Goal: Task Accomplishment & Management: Complete application form

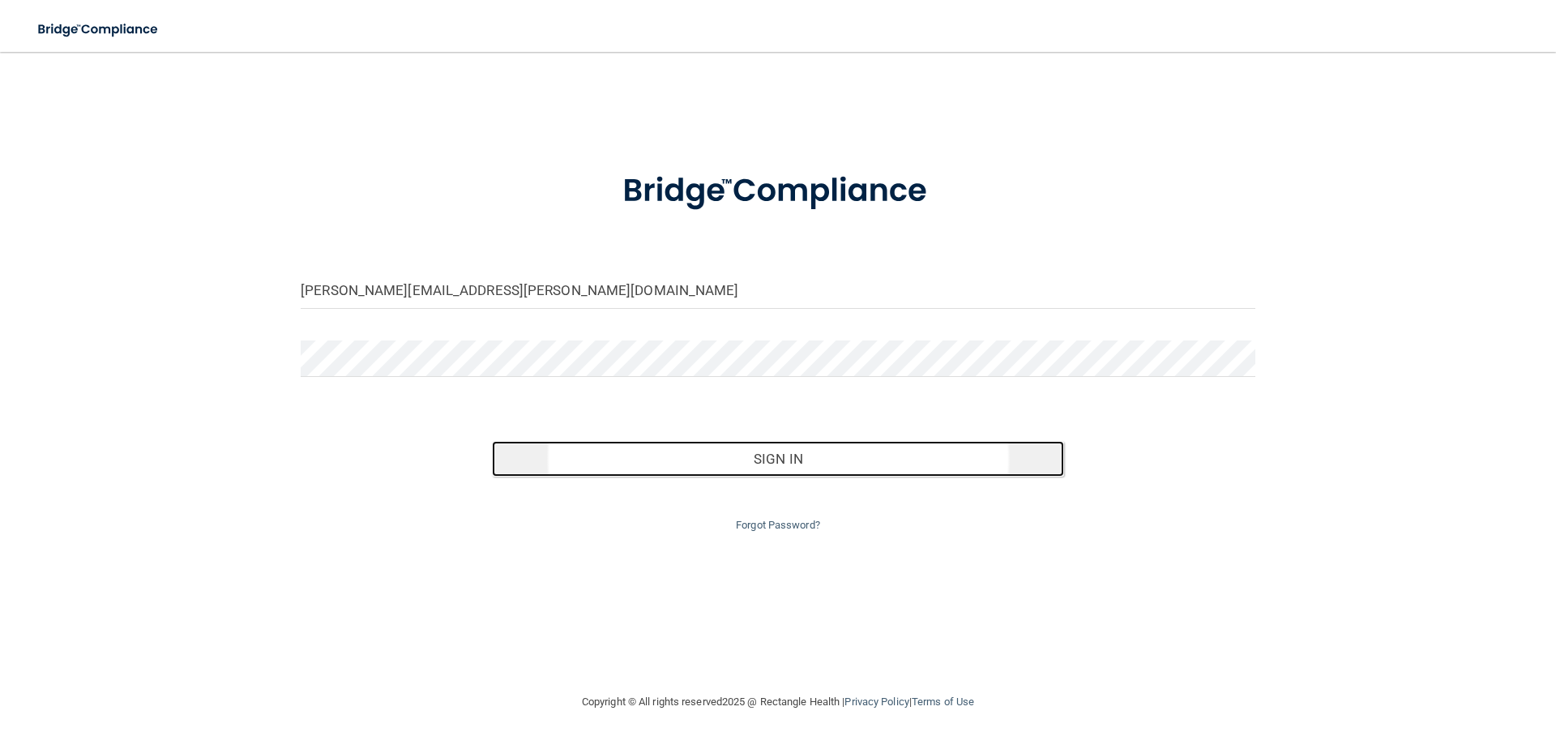
click at [812, 473] on button "Sign In" at bounding box center [778, 459] width 573 height 36
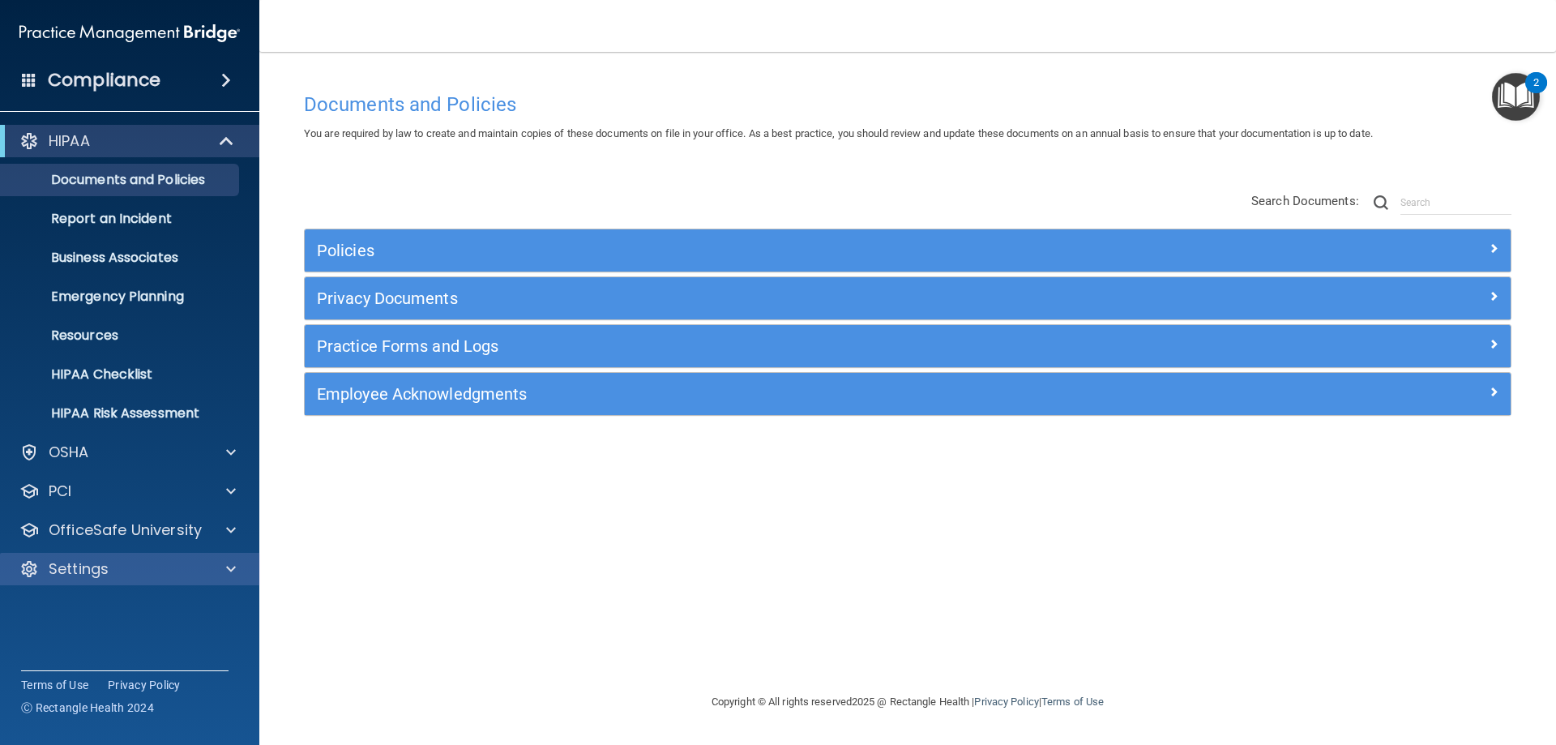
click at [229, 579] on div "Settings" at bounding box center [130, 569] width 260 height 32
click at [196, 568] on div "Settings" at bounding box center [107, 568] width 201 height 19
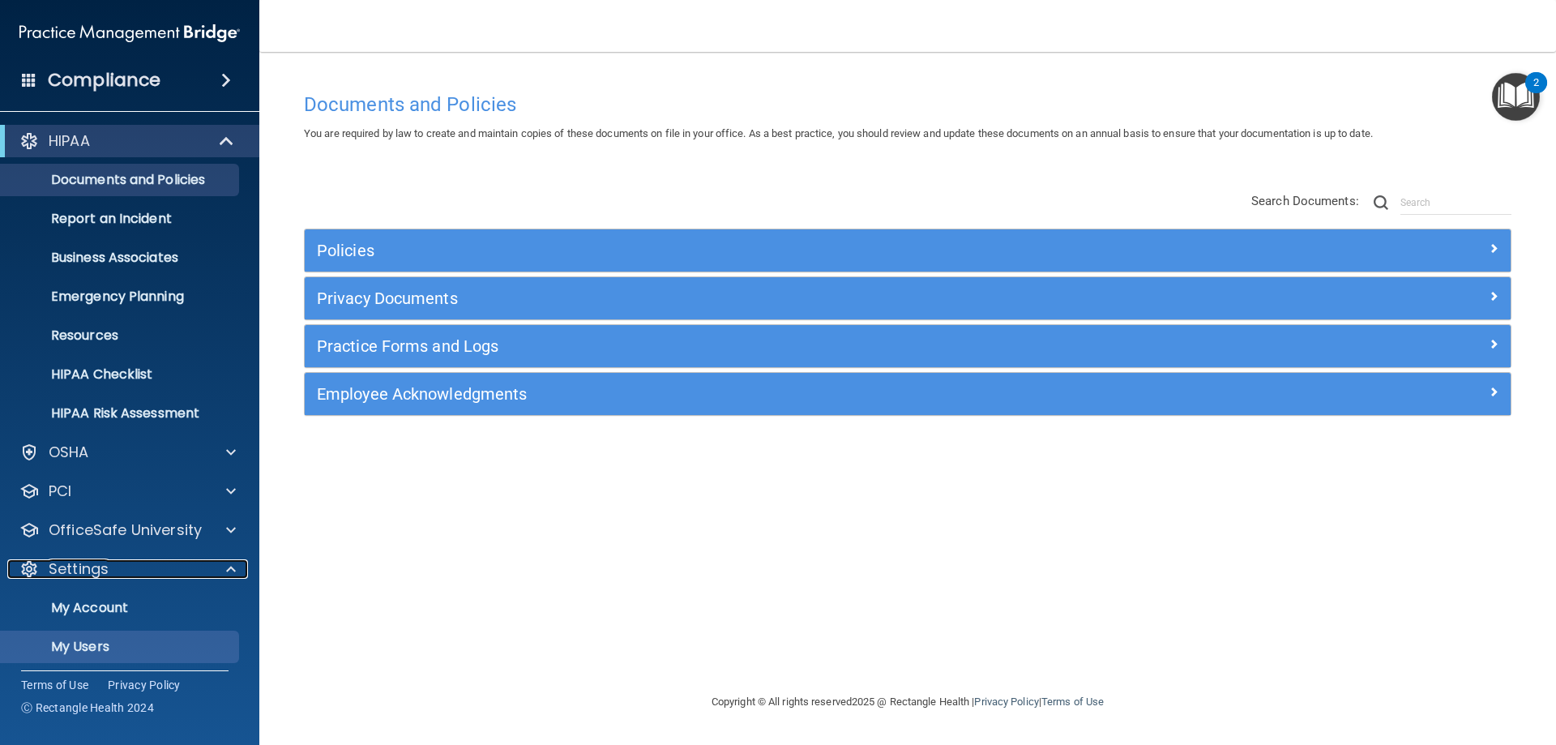
scroll to position [83, 0]
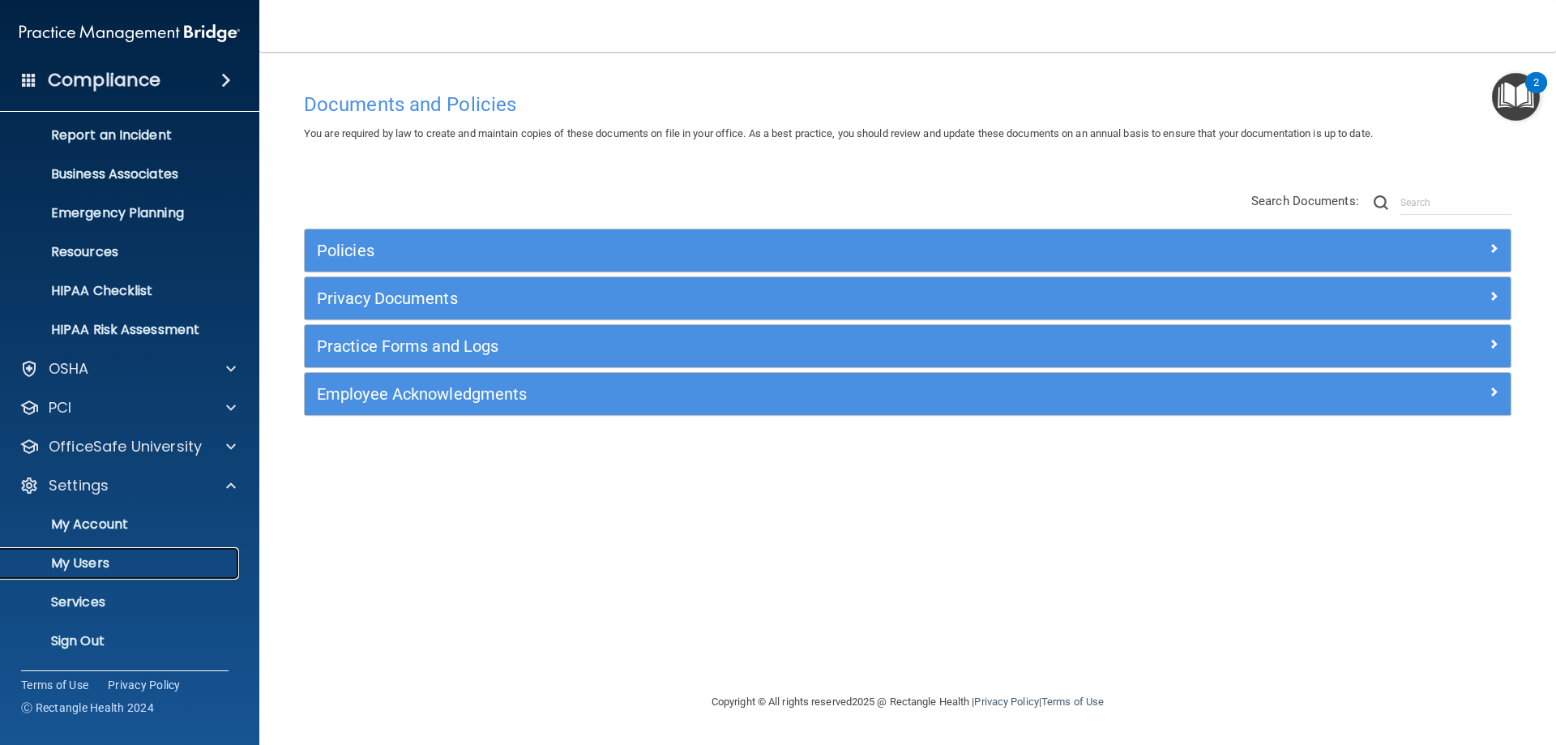
click at [166, 569] on p "My Users" at bounding box center [121, 563] width 221 height 16
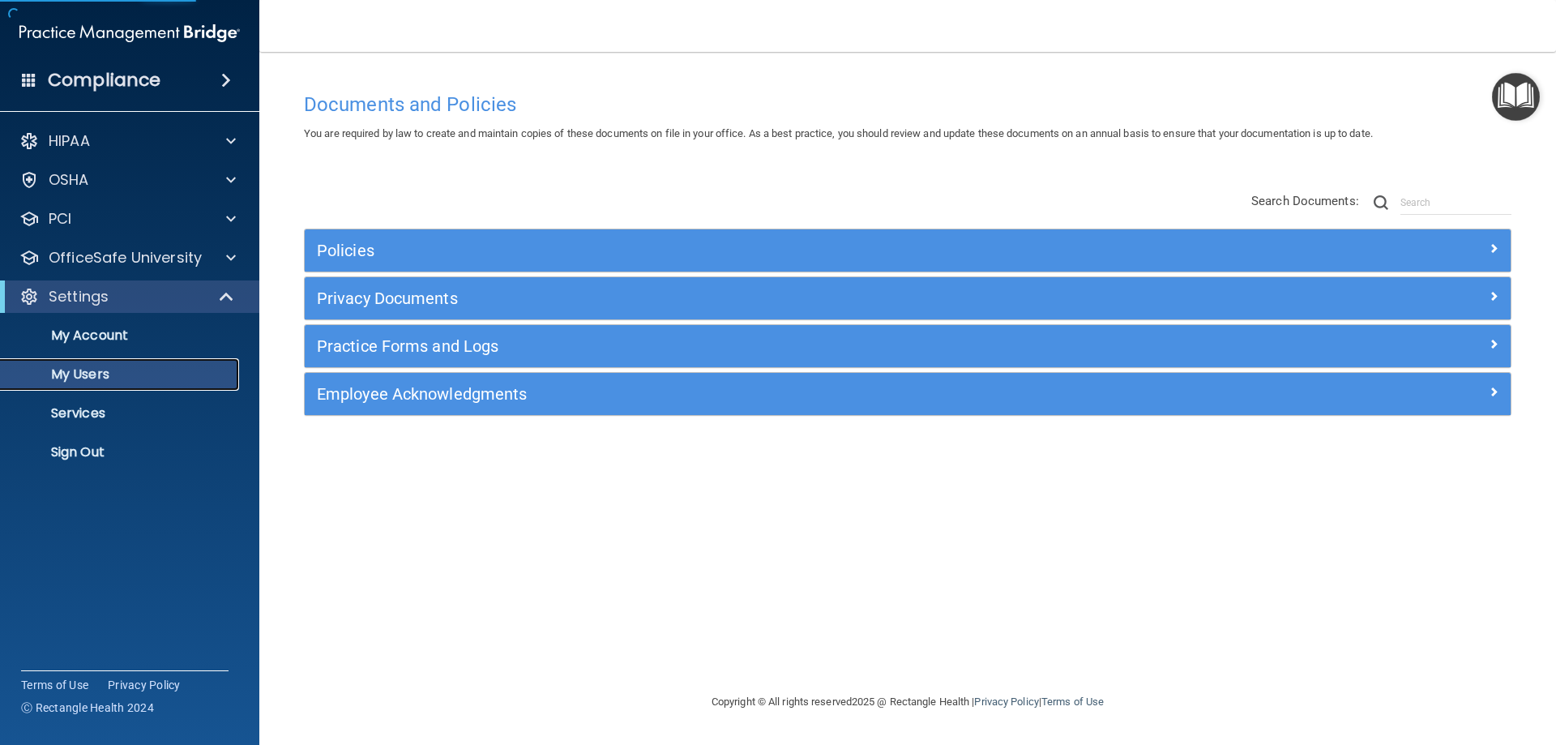
select select "20"
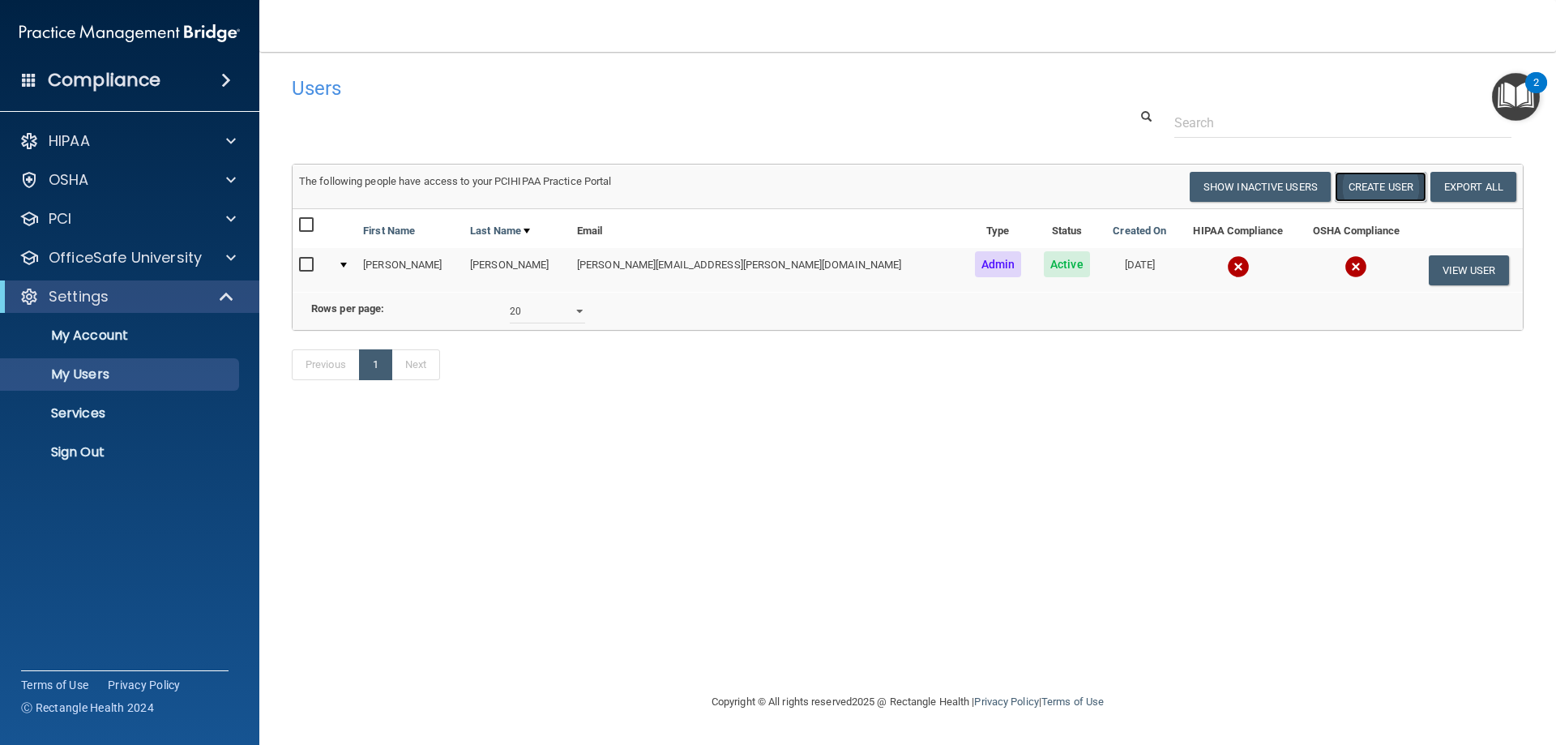
click at [1360, 190] on button "Create User" at bounding box center [1381, 187] width 92 height 30
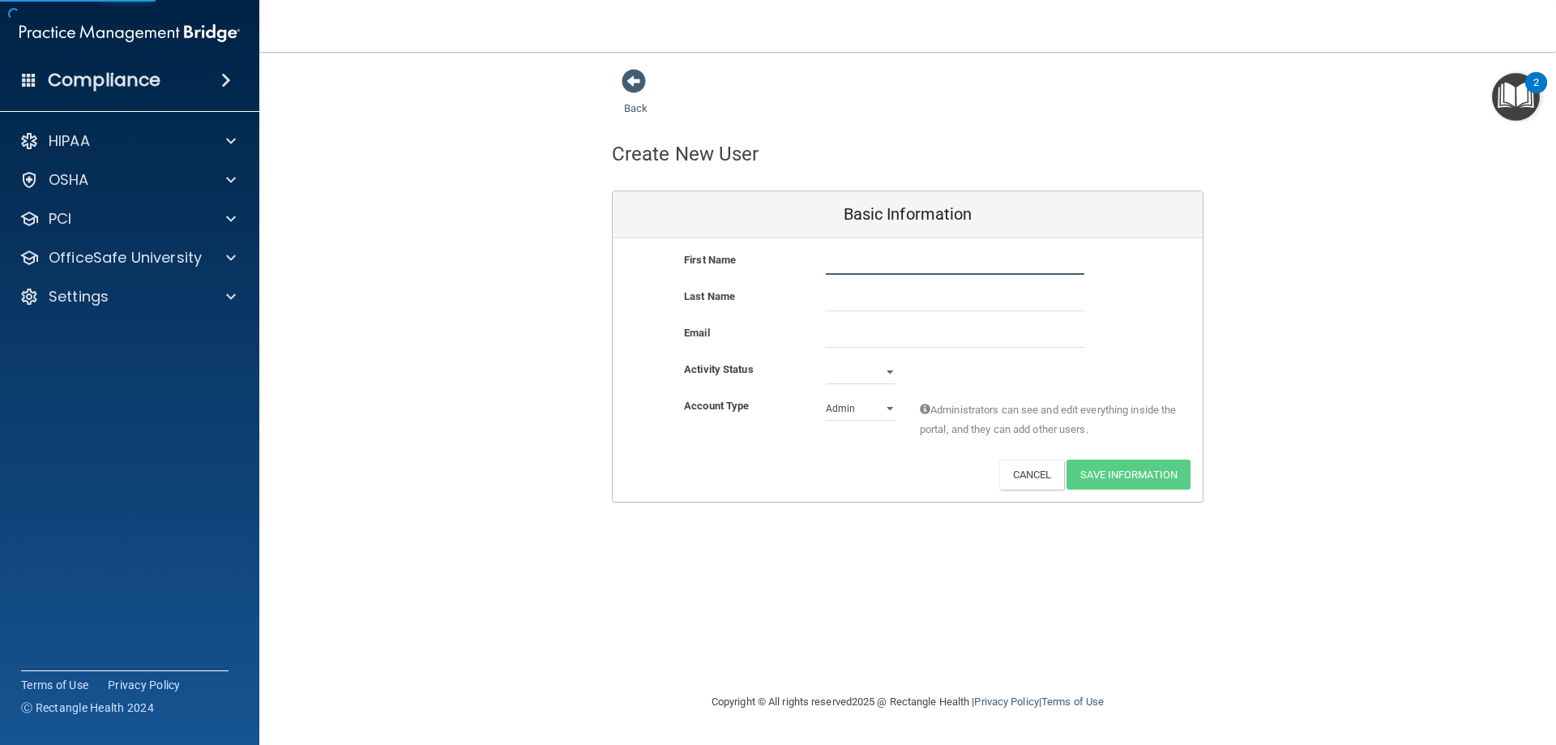
click at [844, 275] on body "Compliance HIPAA Documents and Policies Report an Incident Business Associates …" at bounding box center [778, 372] width 1556 height 745
click at [873, 408] on select "Admin Member" at bounding box center [861, 408] width 70 height 24
click at [826, 396] on select "Admin Member" at bounding box center [861, 408] width 70 height 24
click at [858, 408] on select "Admin Member" at bounding box center [861, 408] width 70 height 24
select select "practice_admin"
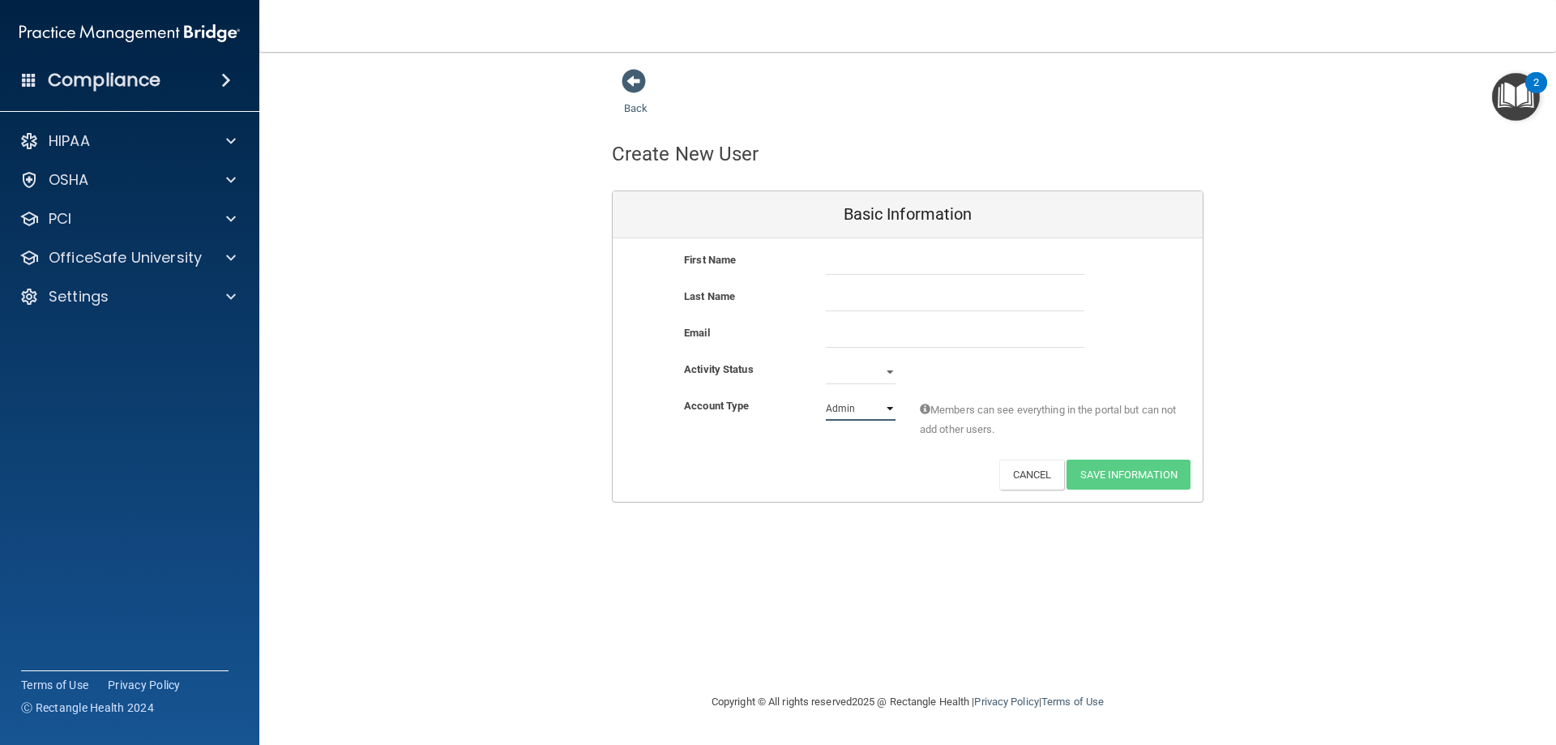
click at [826, 396] on select "Admin Member" at bounding box center [861, 408] width 70 height 24
click at [646, 82] on div "Back" at bounding box center [661, 93] width 99 height 50
click at [646, 90] on span at bounding box center [633, 81] width 24 height 24
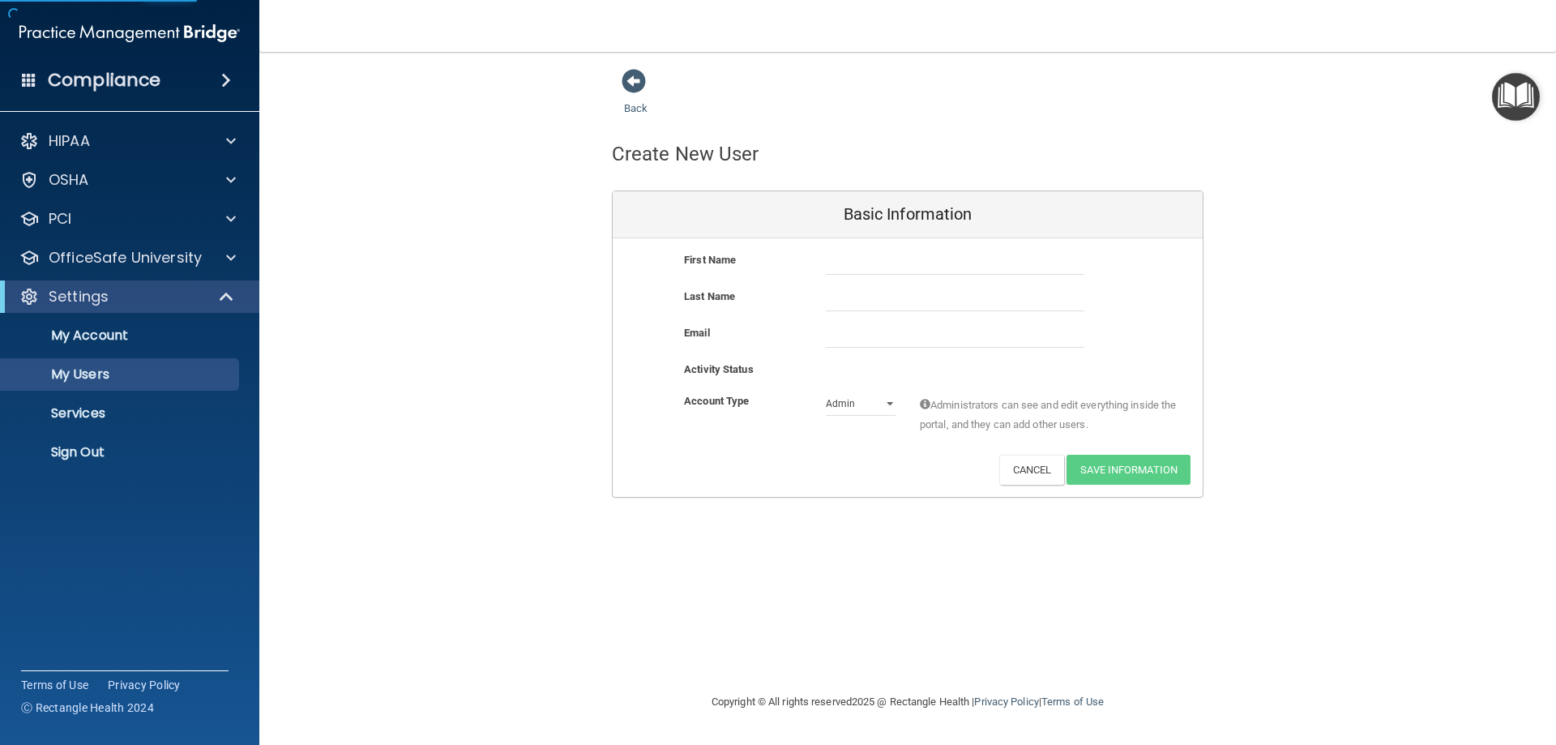
select select "20"
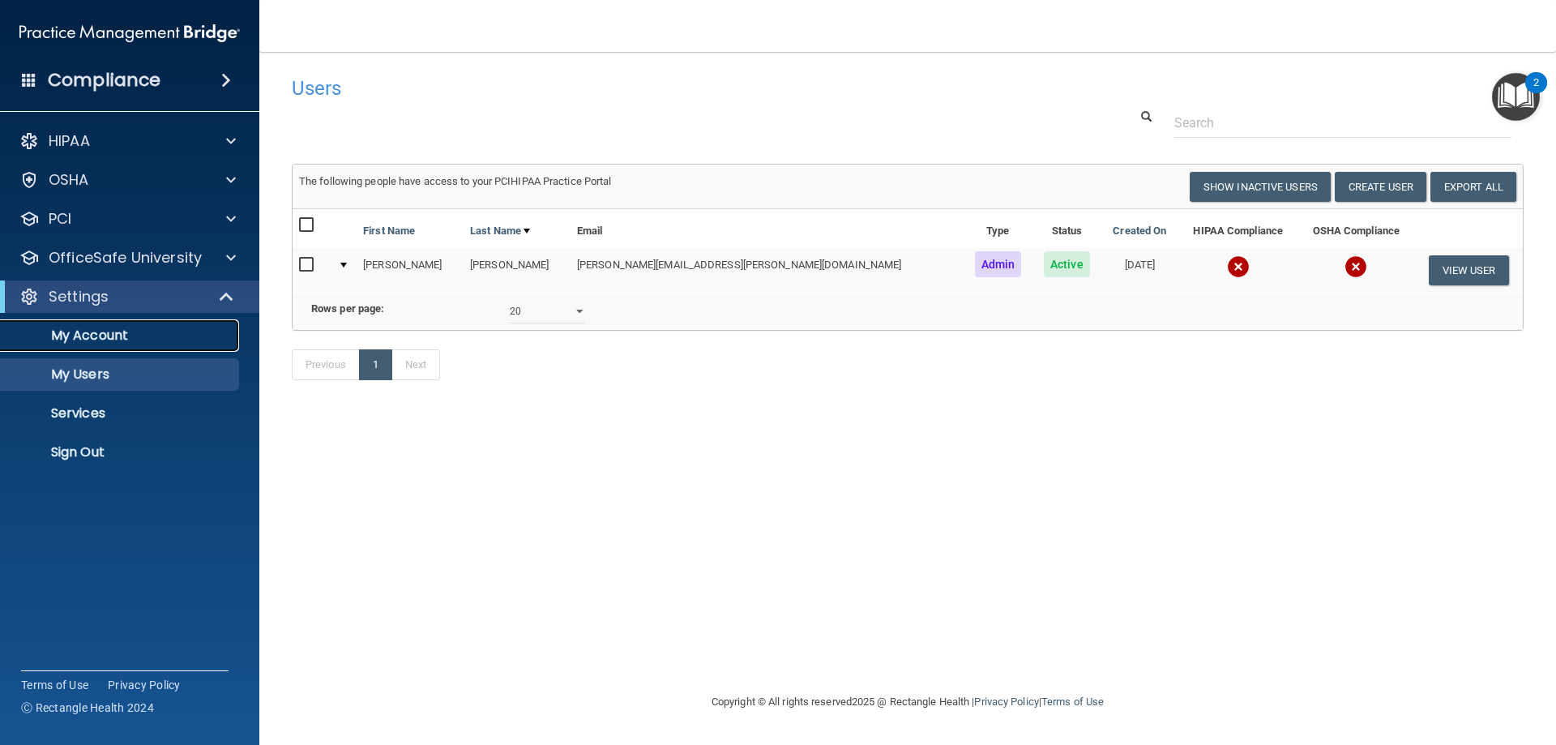
click at [115, 338] on p "My Account" at bounding box center [121, 335] width 221 height 16
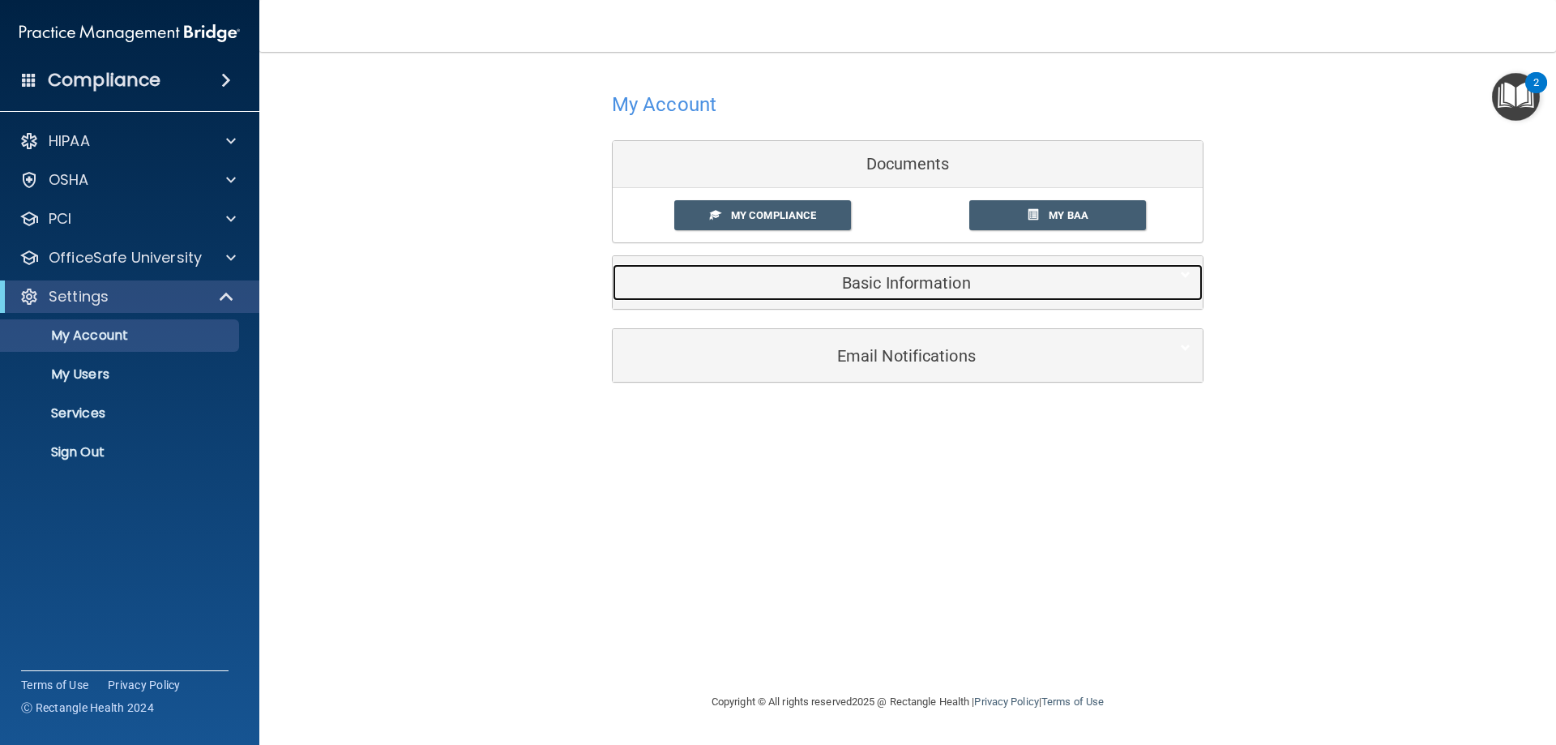
click at [758, 287] on h5 "Basic Information" at bounding box center [883, 283] width 516 height 18
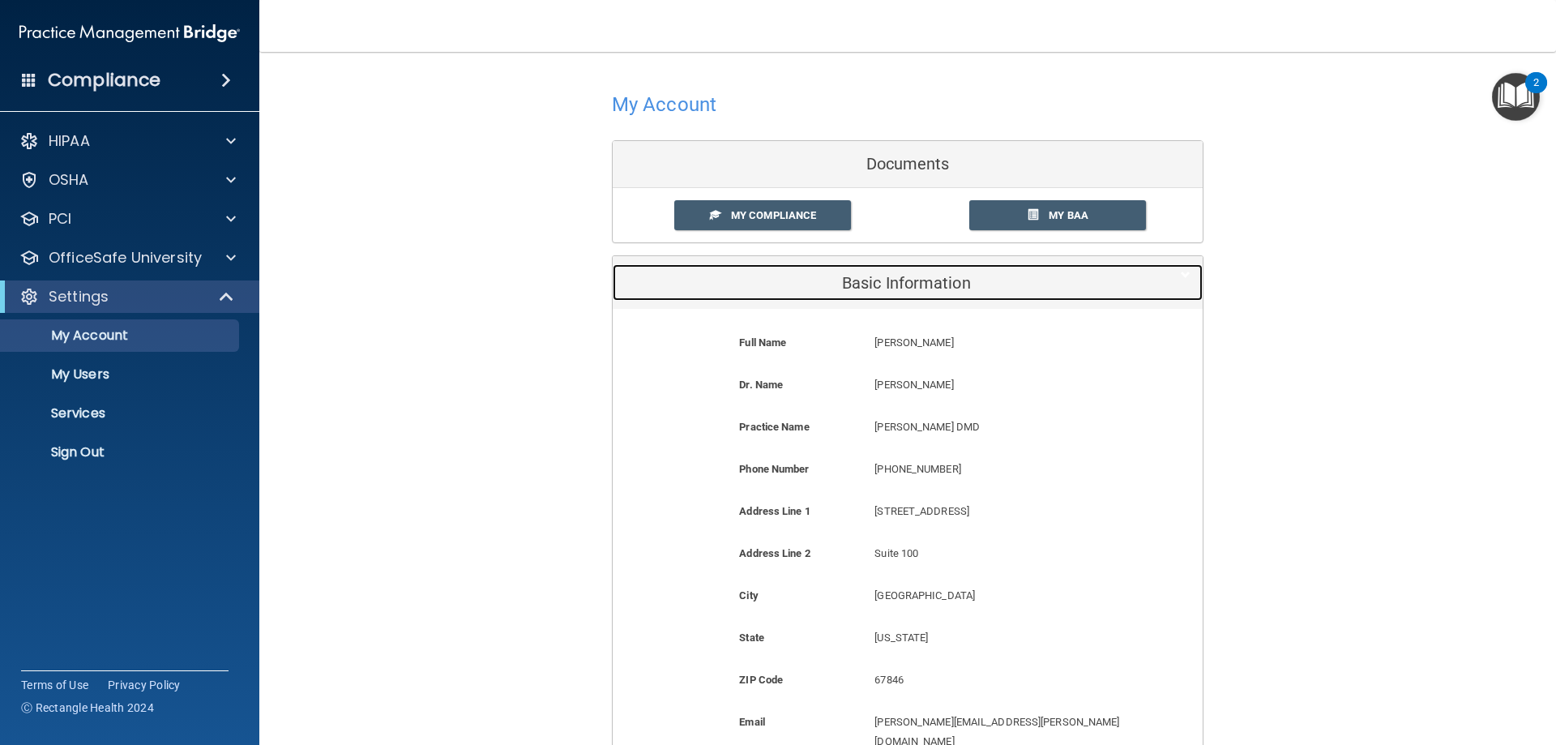
scroll to position [81, 0]
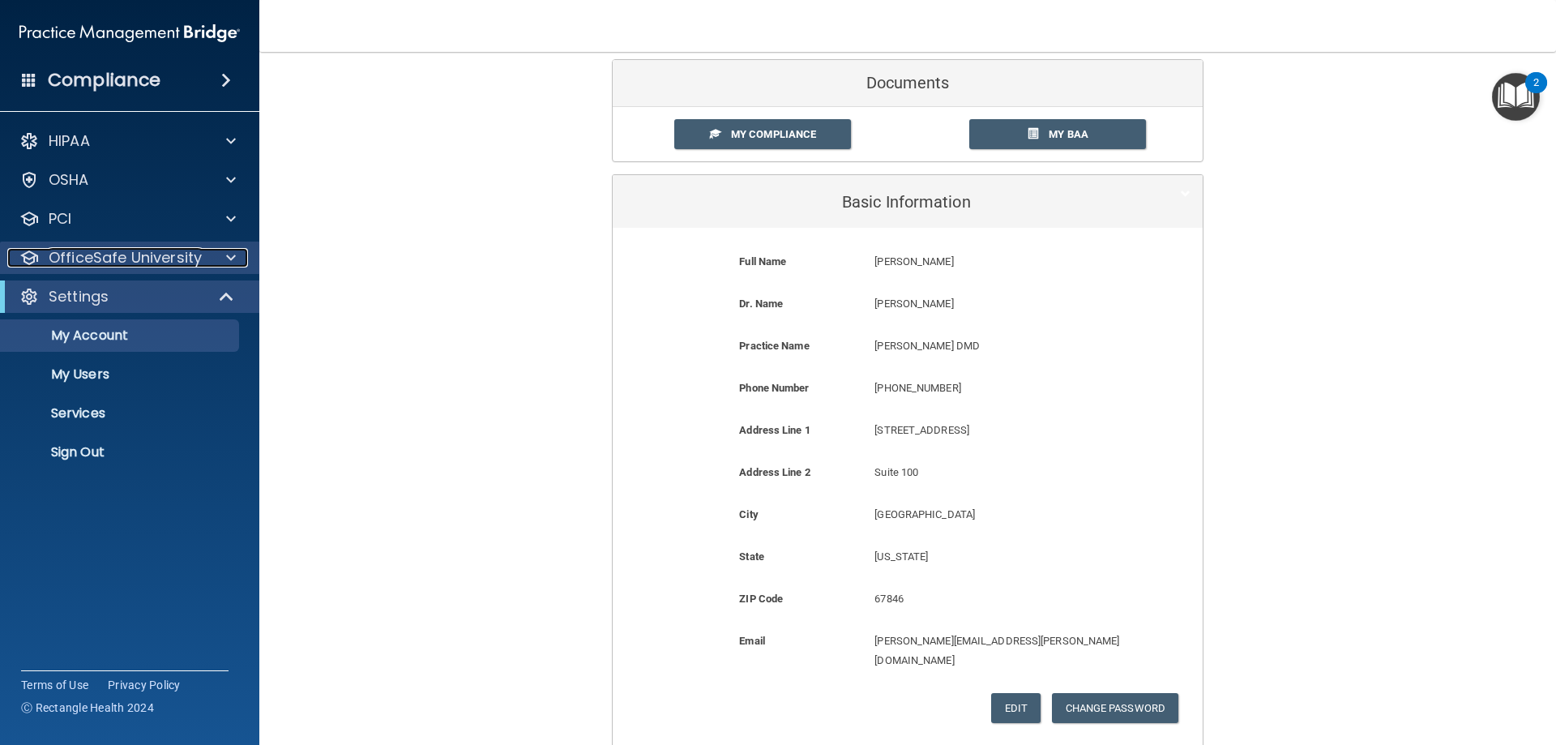
click at [201, 259] on div "OfficeSafe University" at bounding box center [107, 257] width 201 height 19
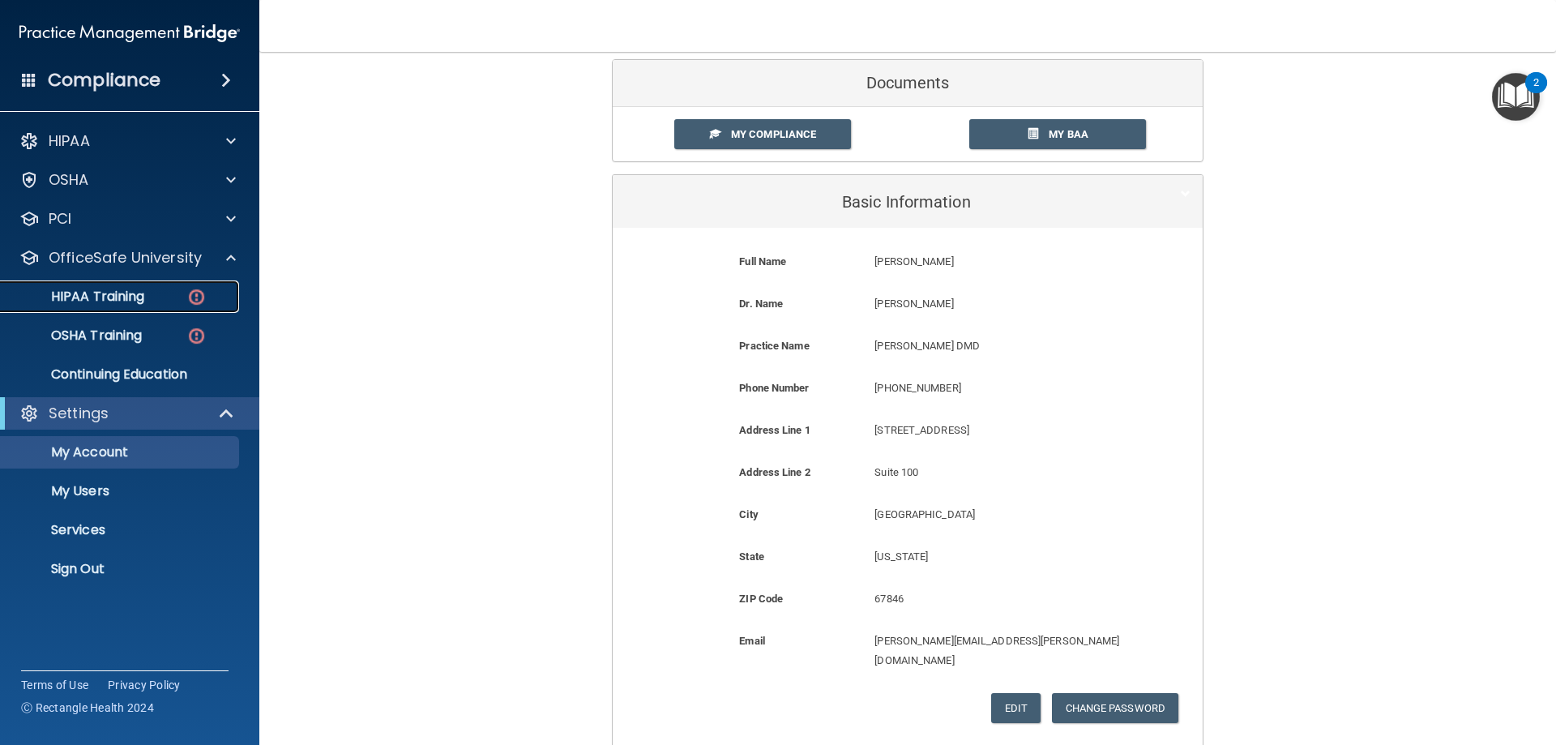
click at [143, 297] on p "HIPAA Training" at bounding box center [78, 296] width 134 height 16
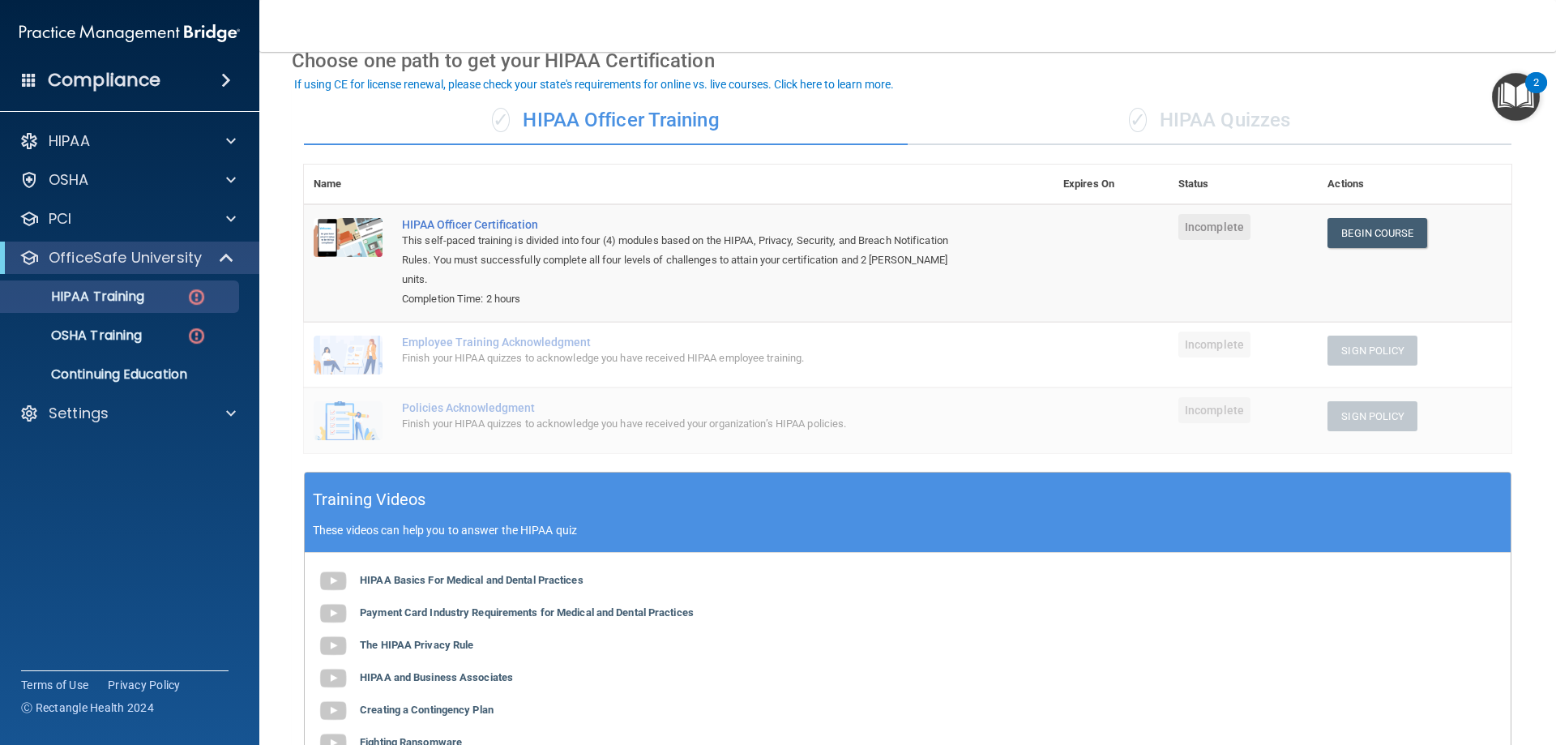
click at [1262, 120] on div "✓ HIPAA Quizzes" at bounding box center [1210, 120] width 604 height 49
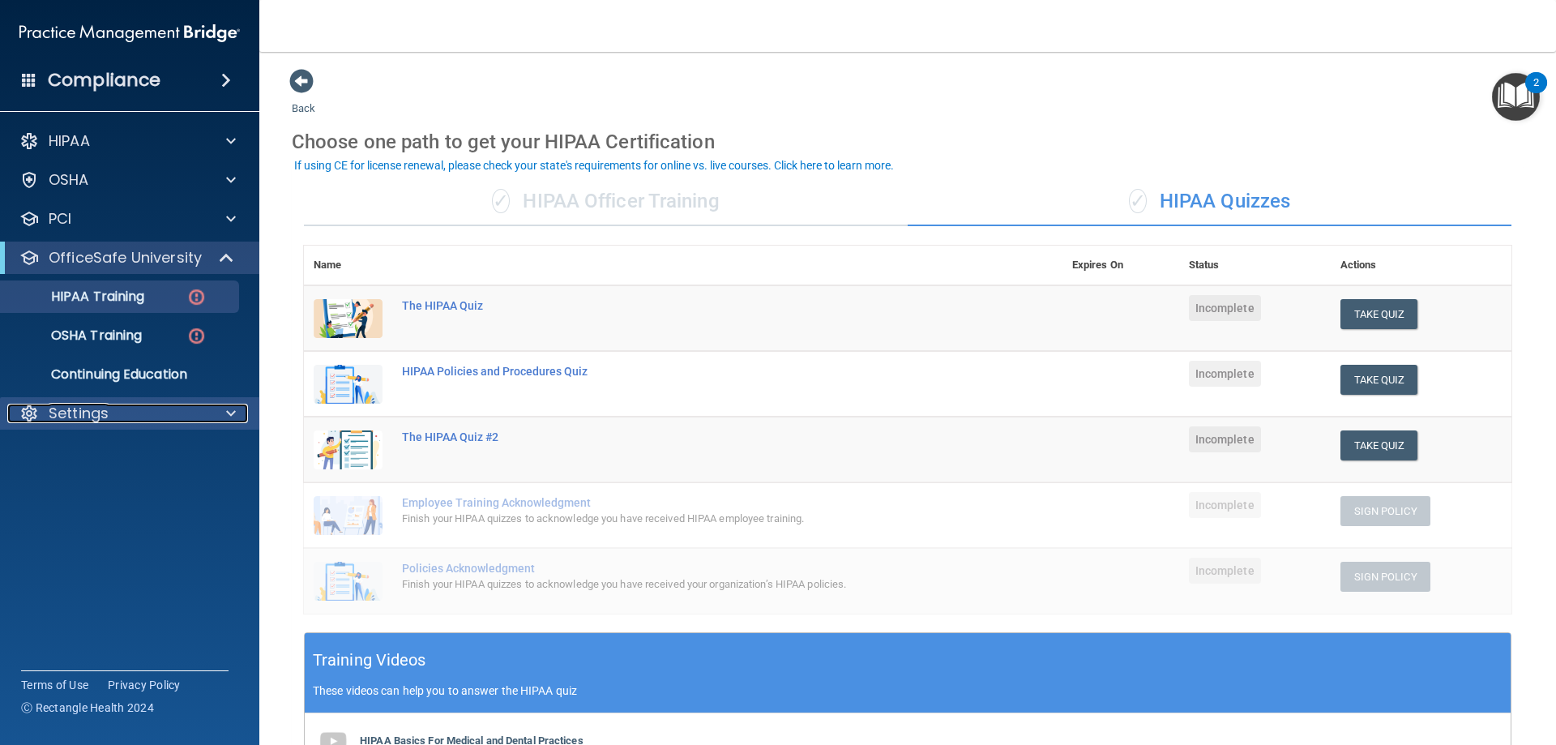
click at [122, 407] on div "Settings" at bounding box center [107, 413] width 201 height 19
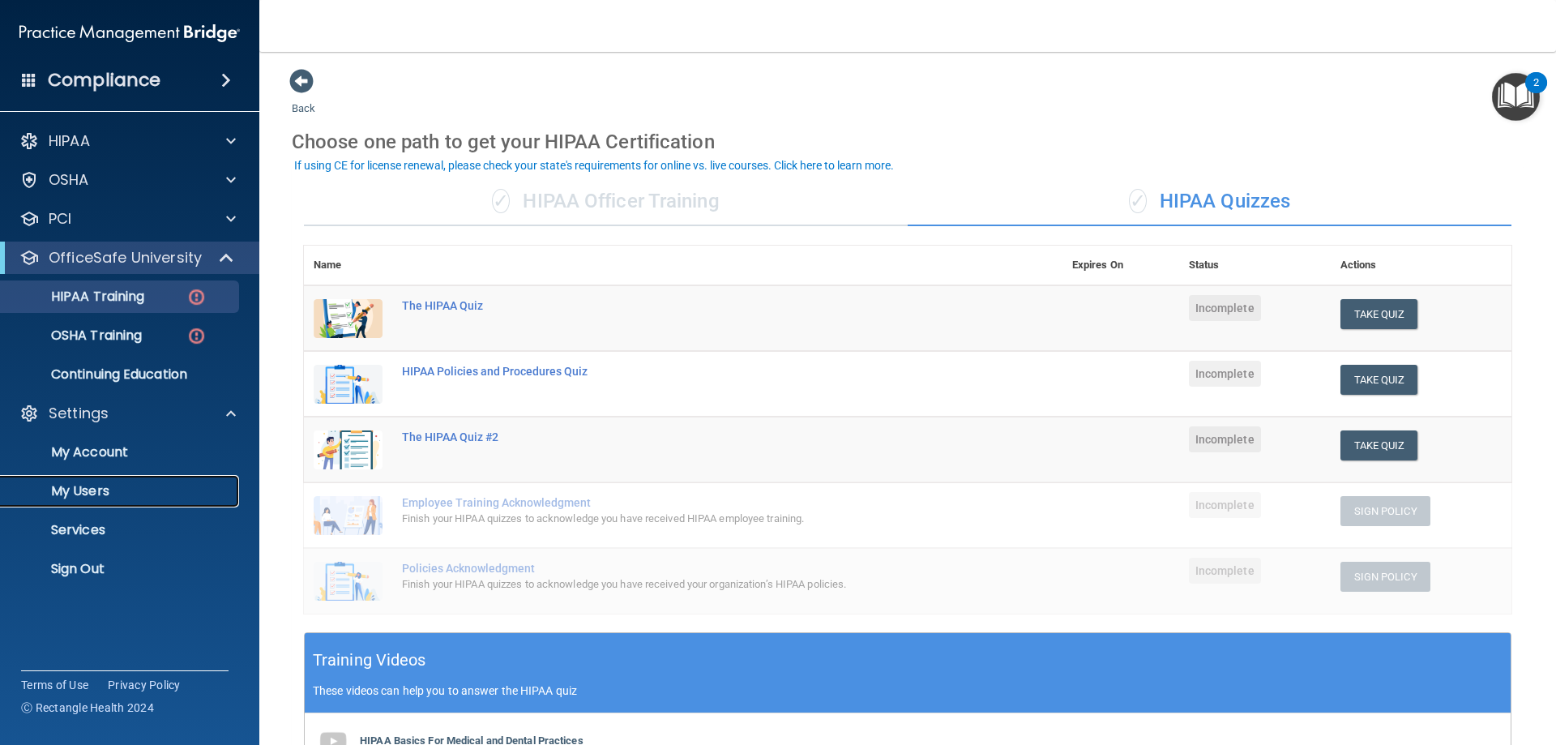
click at [99, 485] on p "My Users" at bounding box center [121, 491] width 221 height 16
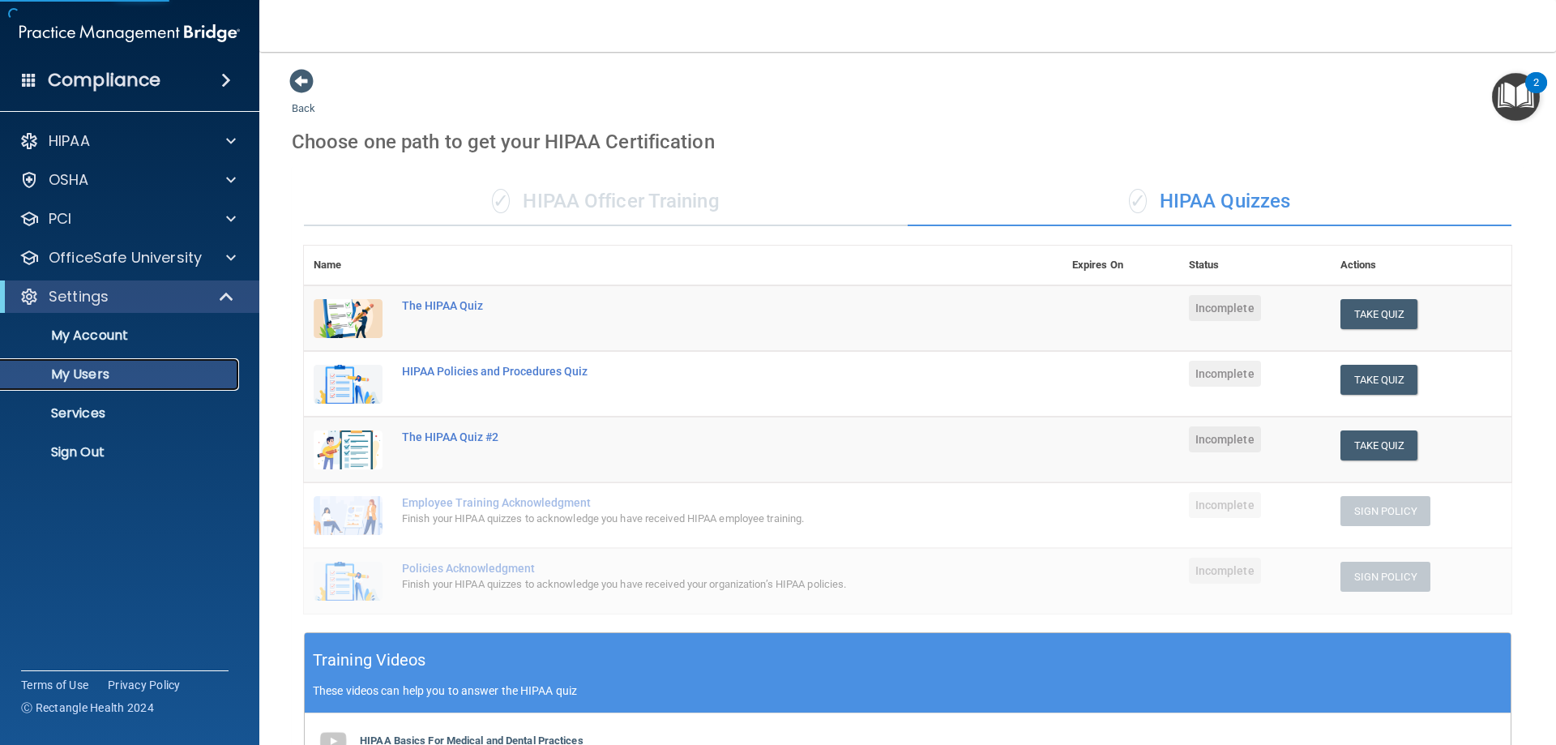
select select "20"
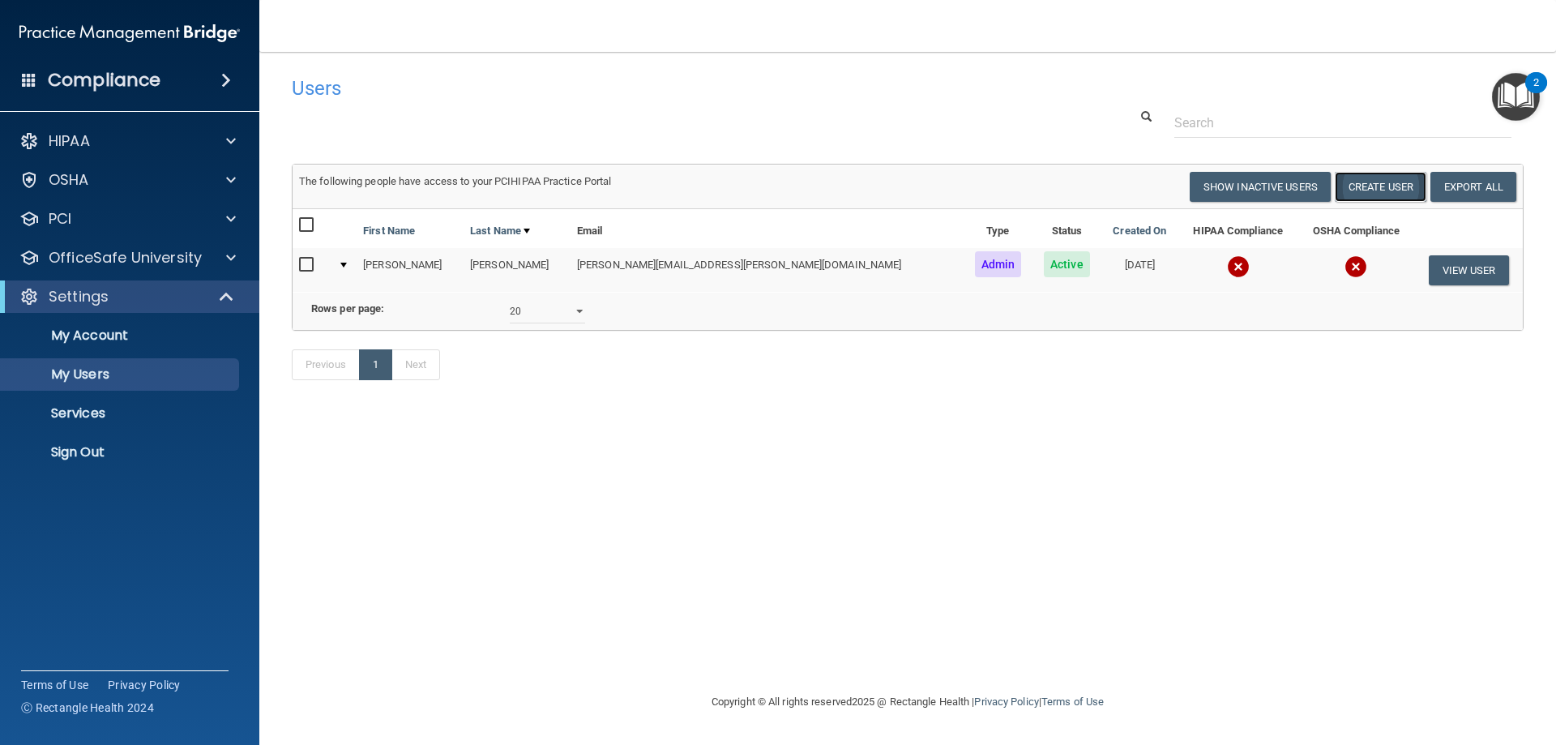
click at [1385, 187] on button "Create User" at bounding box center [1381, 187] width 92 height 30
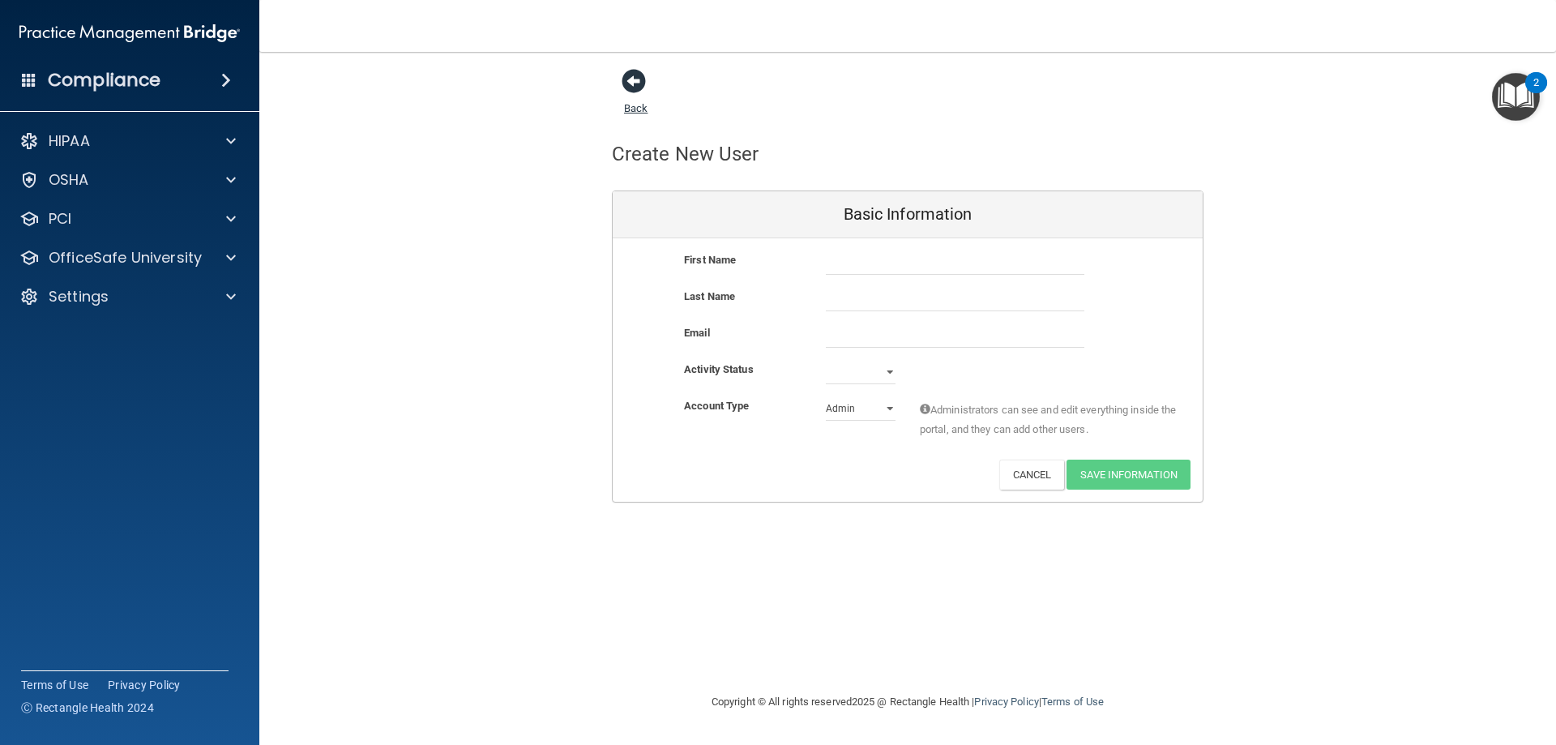
click at [639, 93] on span at bounding box center [633, 81] width 24 height 24
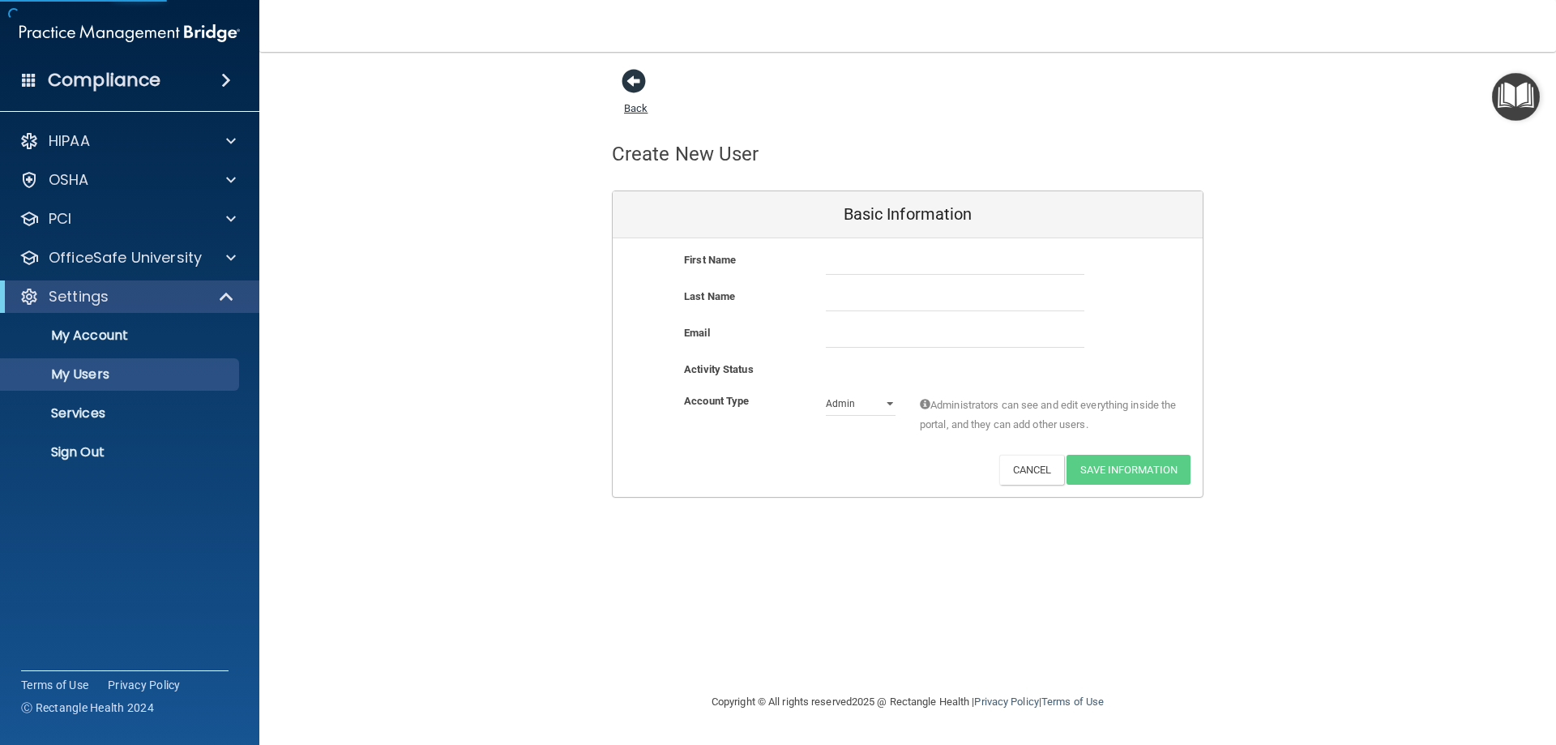
select select "20"
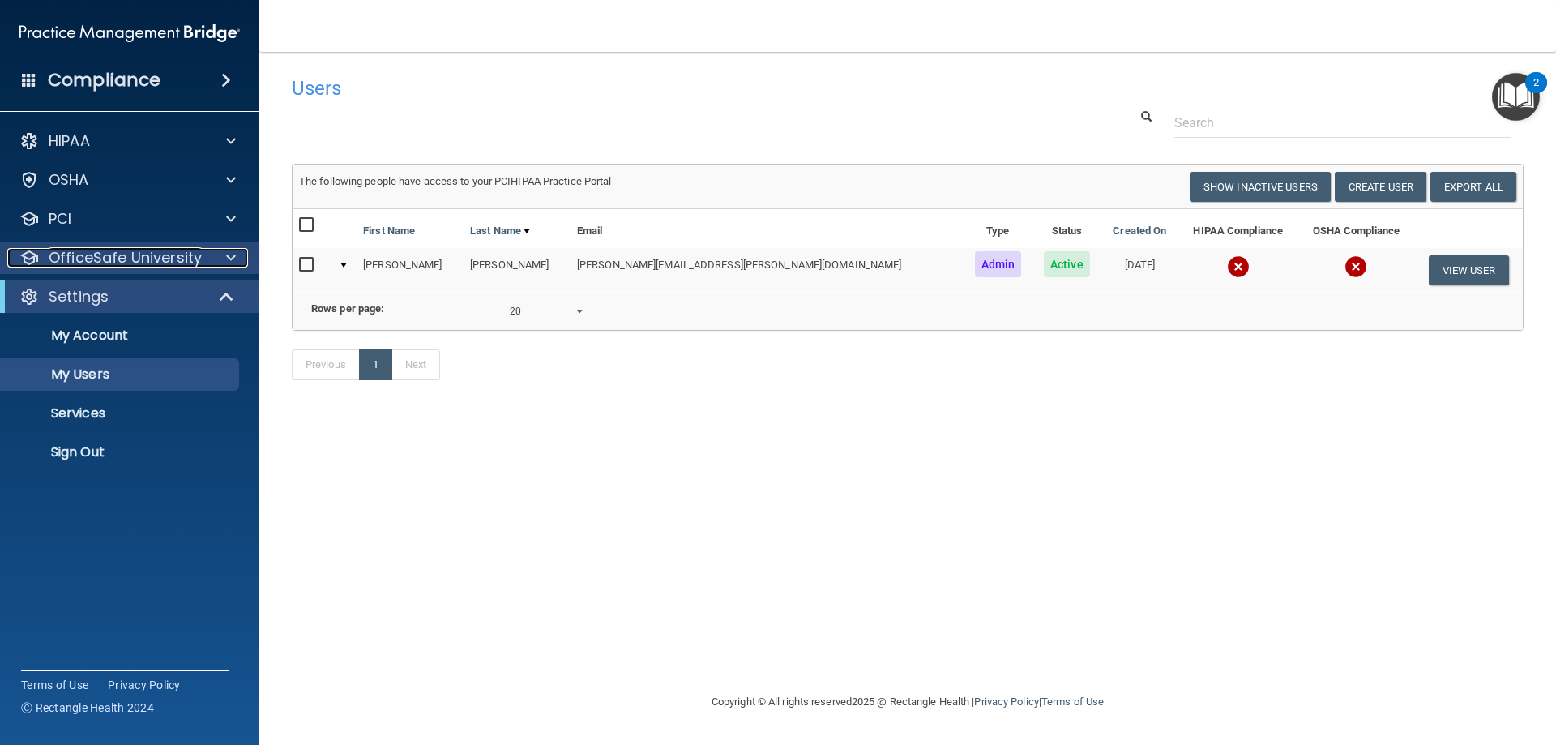
click at [191, 256] on p "OfficeSafe University" at bounding box center [125, 257] width 153 height 19
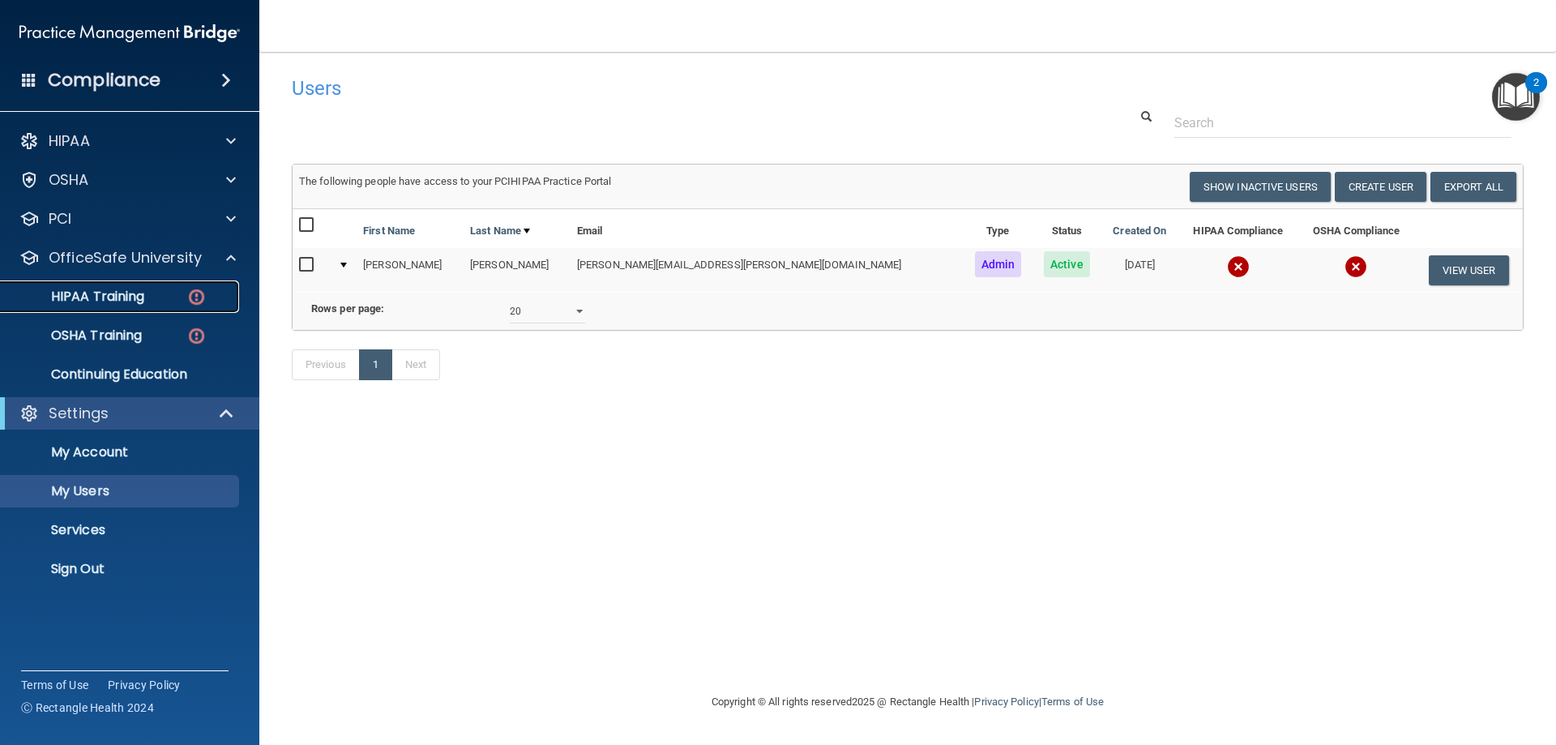
click at [147, 304] on div "HIPAA Training" at bounding box center [121, 296] width 221 height 16
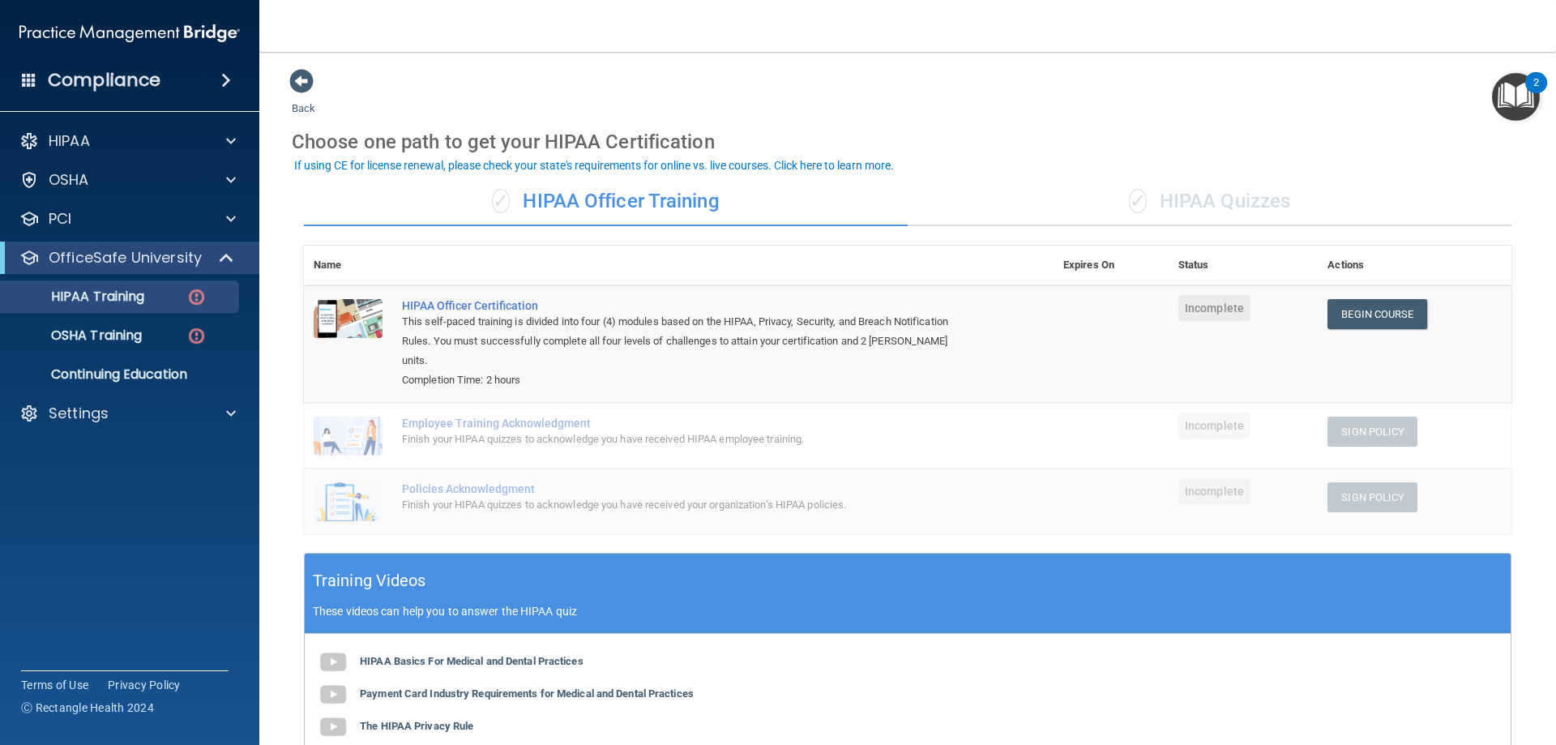
click at [1146, 201] on div "✓ HIPAA Quizzes" at bounding box center [1210, 201] width 604 height 49
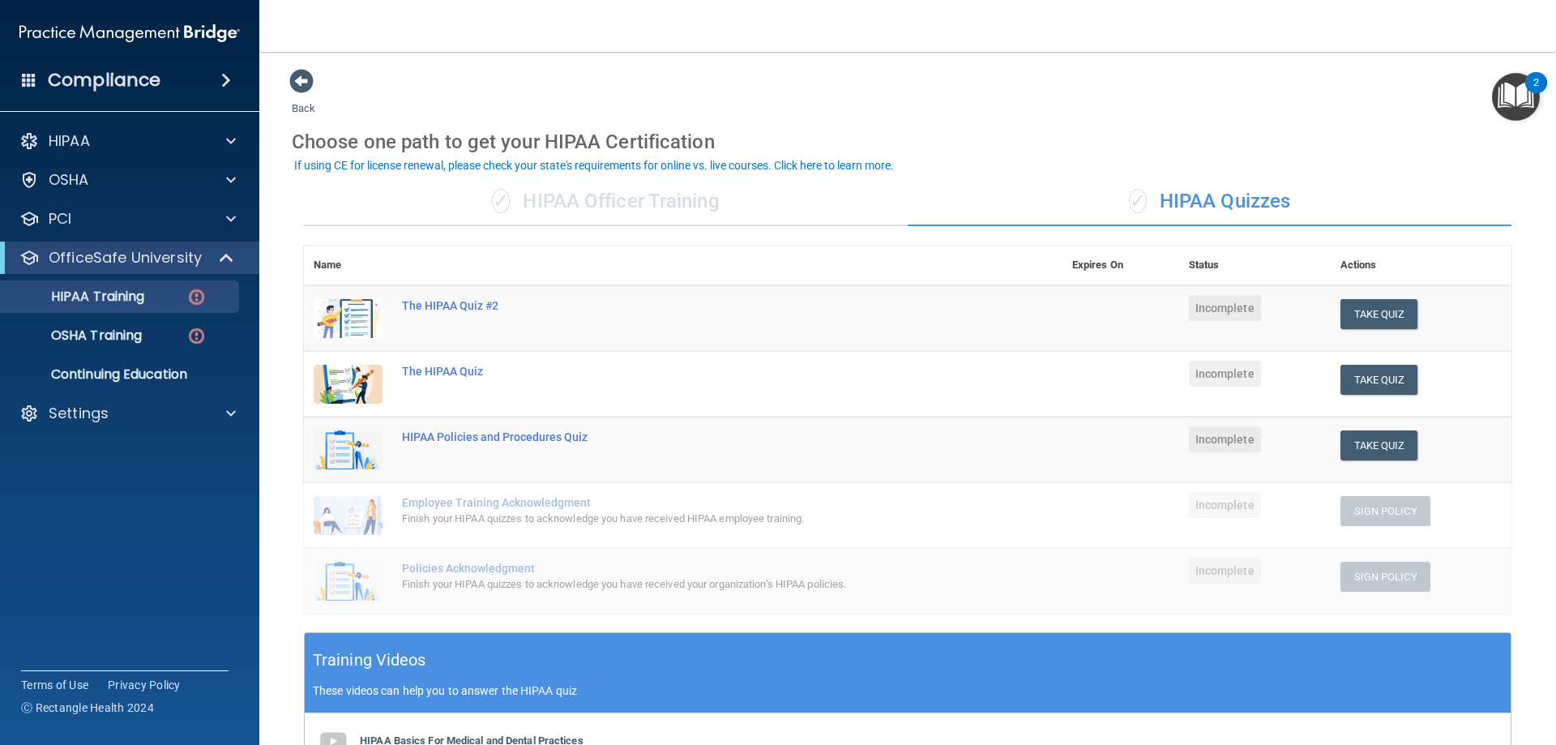
click at [609, 216] on div "✓ HIPAA Officer Training" at bounding box center [606, 201] width 604 height 49
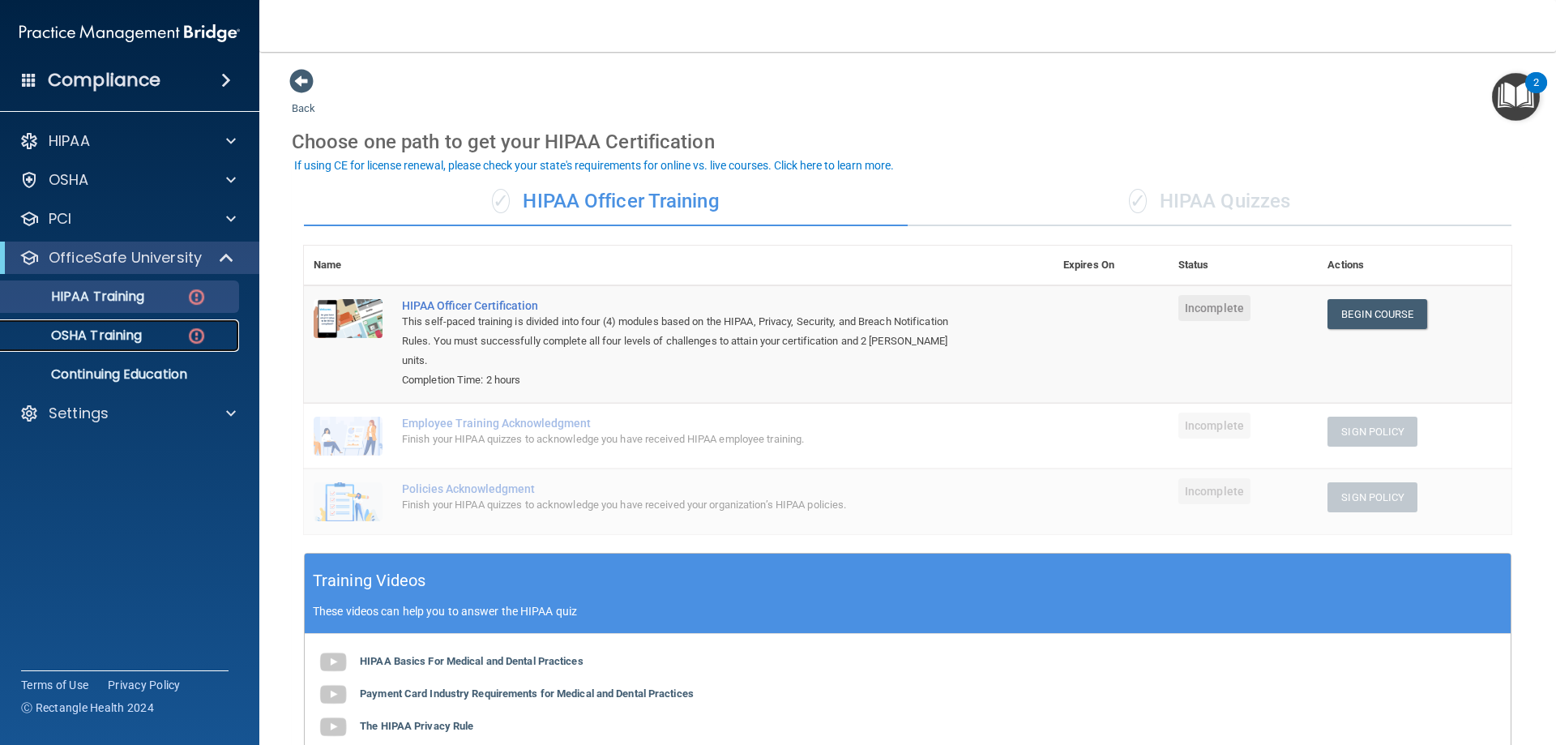
click at [158, 336] on div "OSHA Training" at bounding box center [121, 335] width 221 height 16
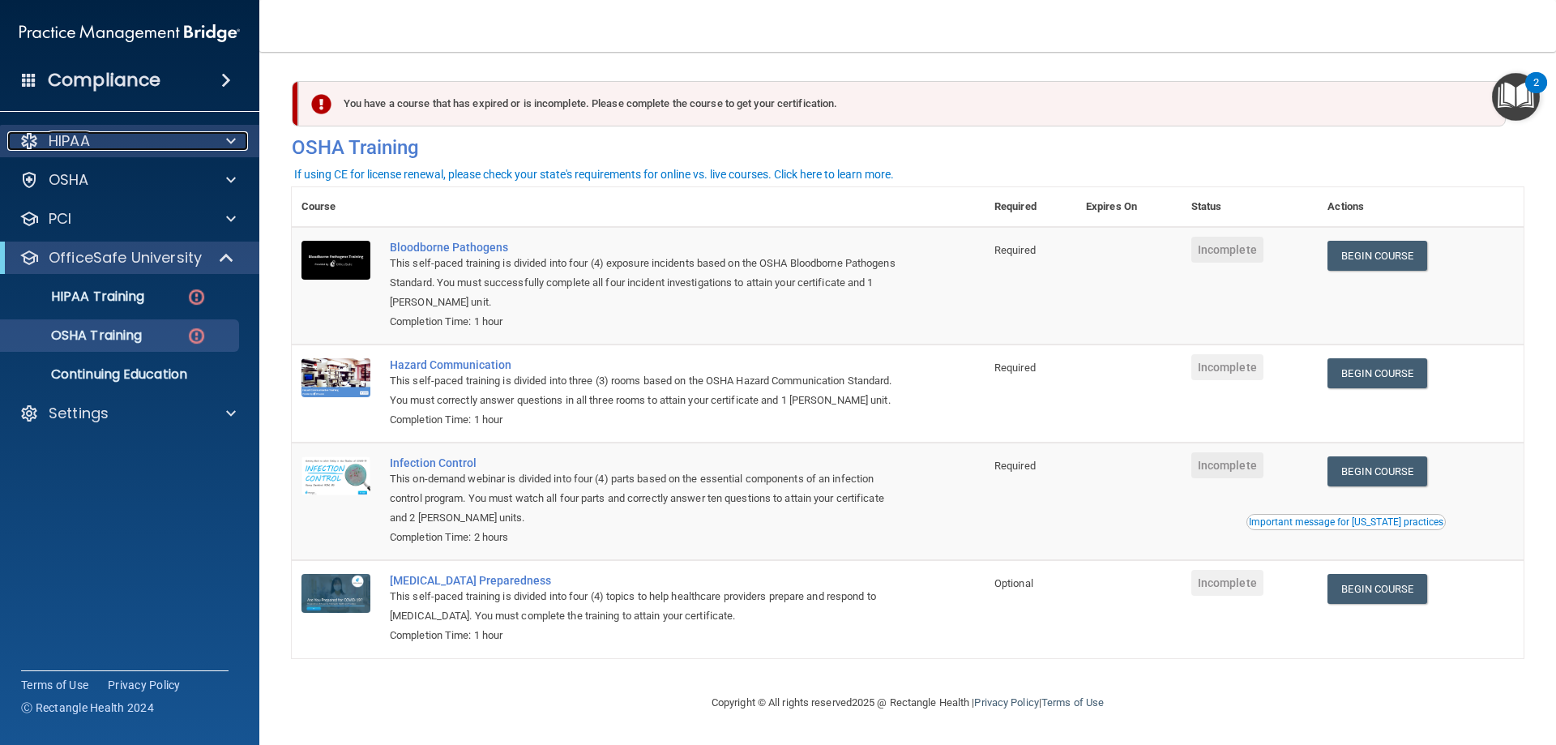
click at [127, 139] on div "HIPAA" at bounding box center [107, 140] width 201 height 19
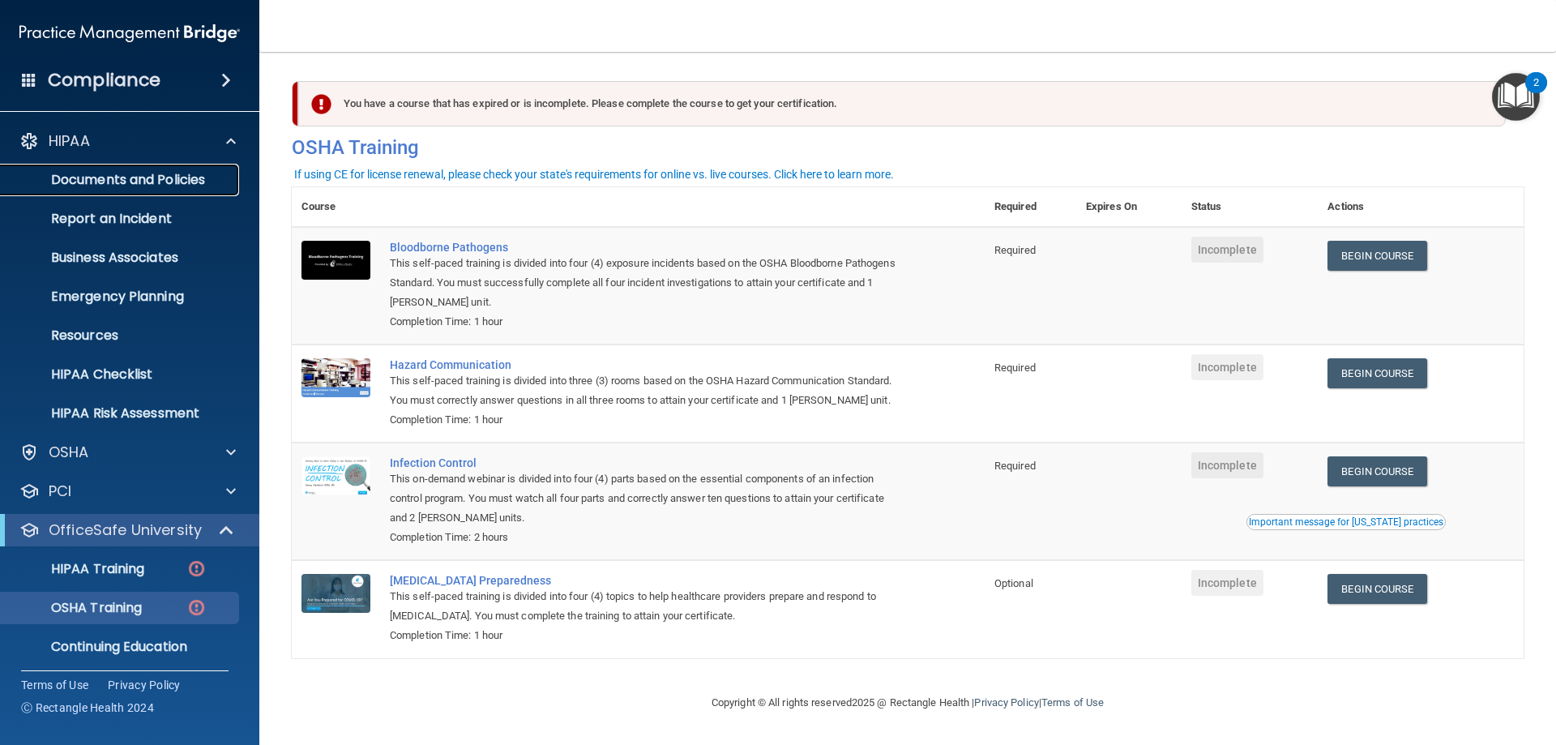
click at [93, 186] on p "Documents and Policies" at bounding box center [121, 180] width 221 height 16
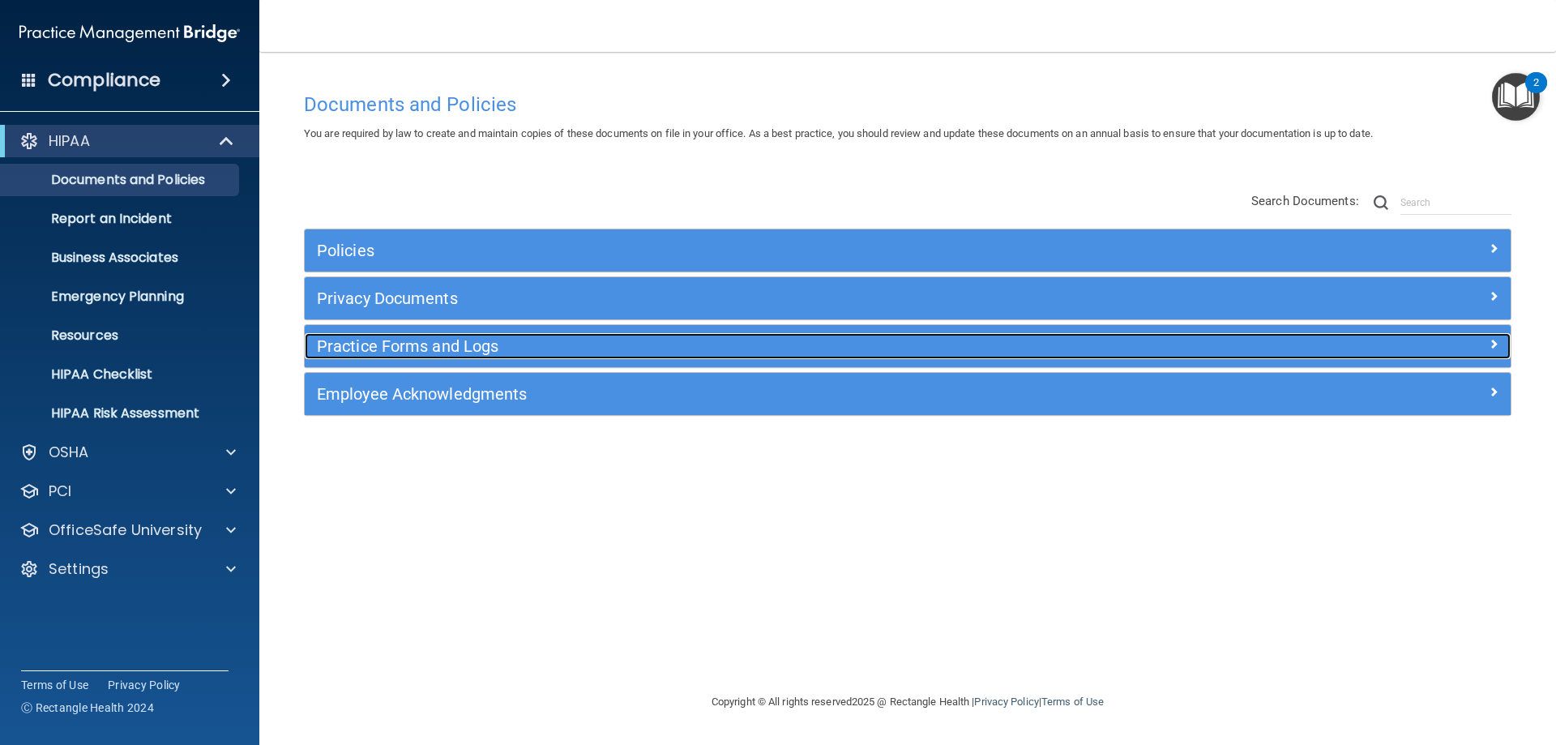
click at [354, 348] on h5 "Practice Forms and Logs" at bounding box center [757, 346] width 880 height 18
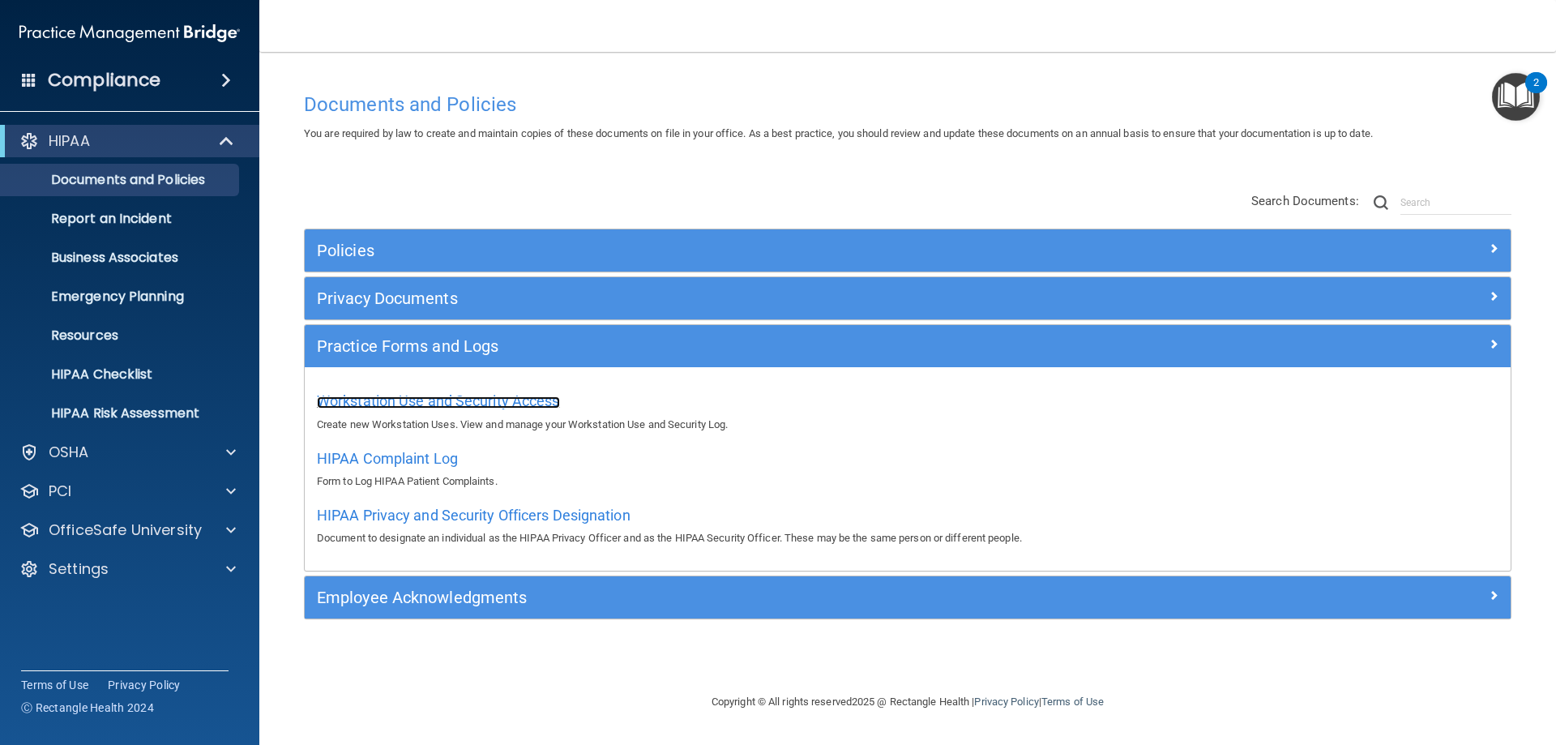
click at [460, 397] on span "Workstation Use and Security Access" at bounding box center [438, 400] width 243 height 17
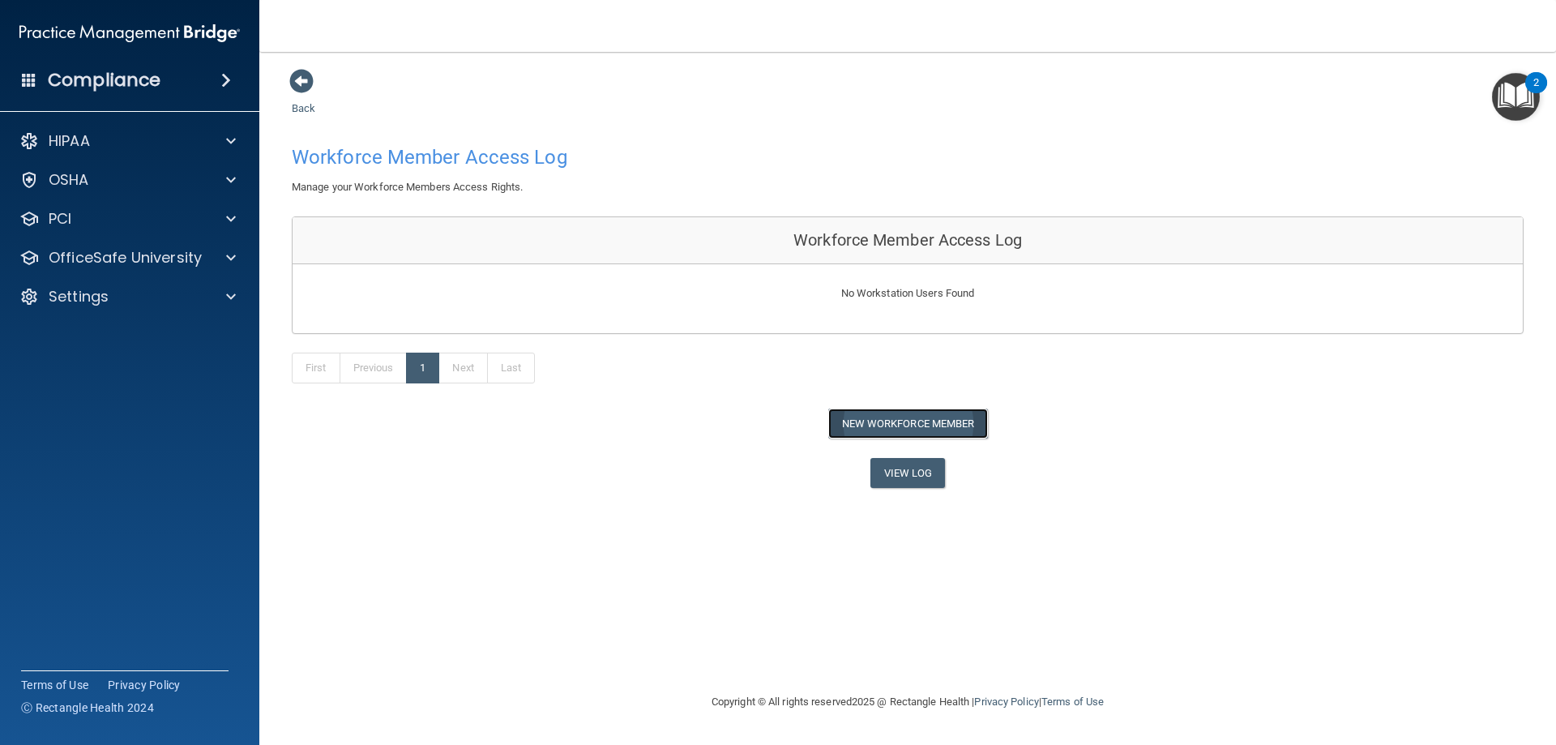
click at [845, 421] on button "New Workforce Member" at bounding box center [908, 423] width 160 height 30
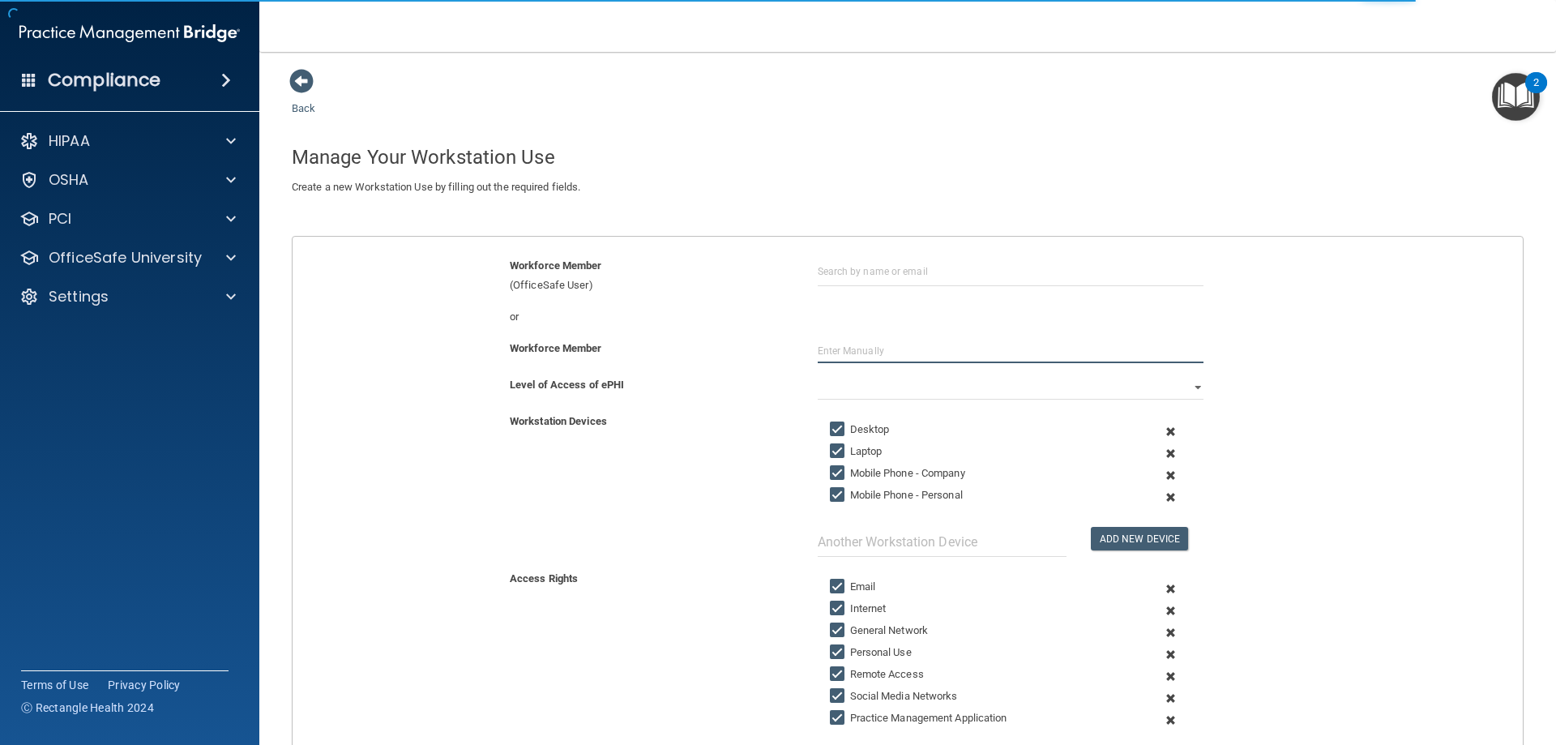
click at [844, 355] on input "text" at bounding box center [1011, 351] width 386 height 24
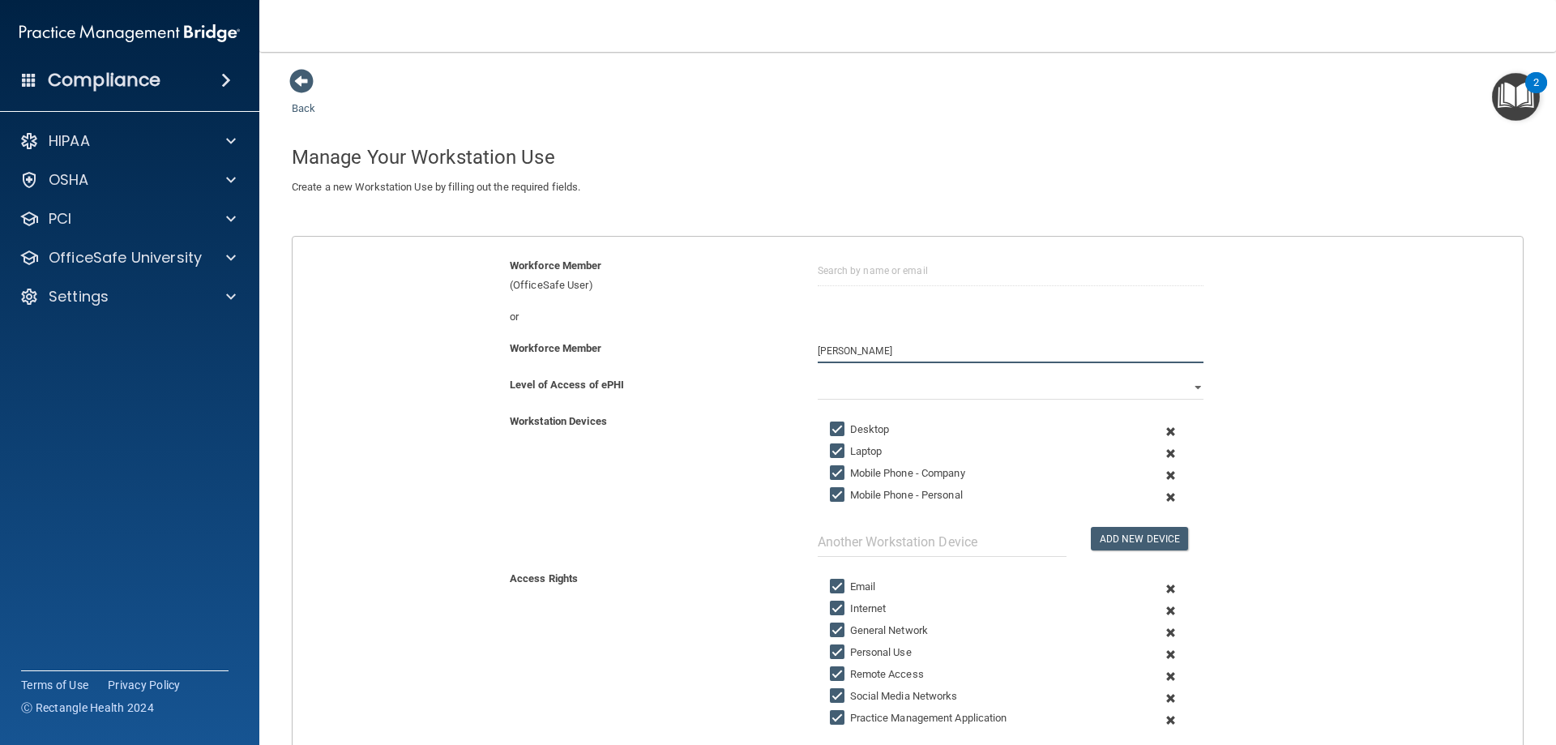
type input "[PERSON_NAME]"
click at [1091, 527] on button "Add New Device" at bounding box center [1139, 538] width 97 height 23
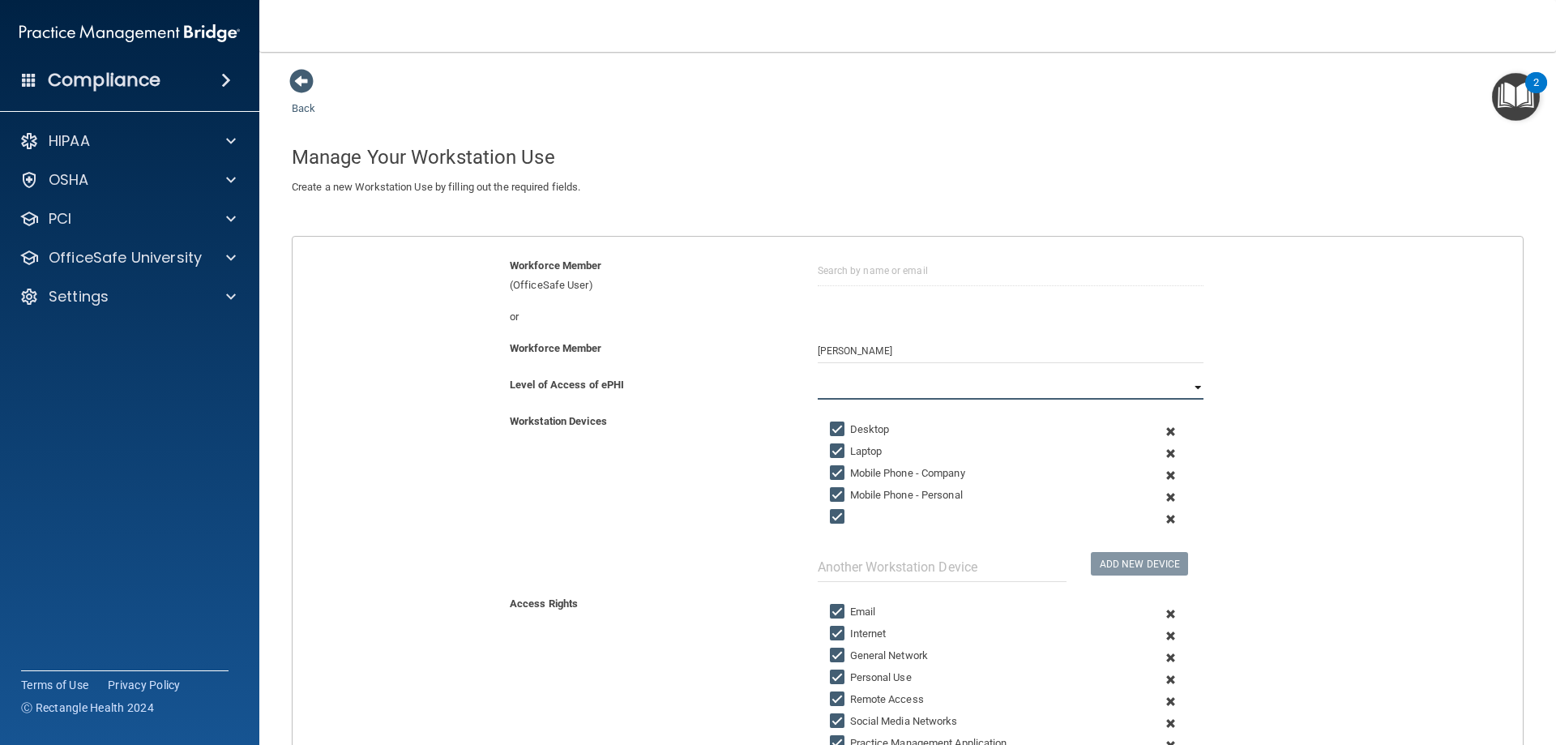
click at [1189, 389] on select "Full Limited None" at bounding box center [1011, 387] width 386 height 24
select select "0"
click at [818, 375] on select "Full Limited None" at bounding box center [1011, 387] width 386 height 24
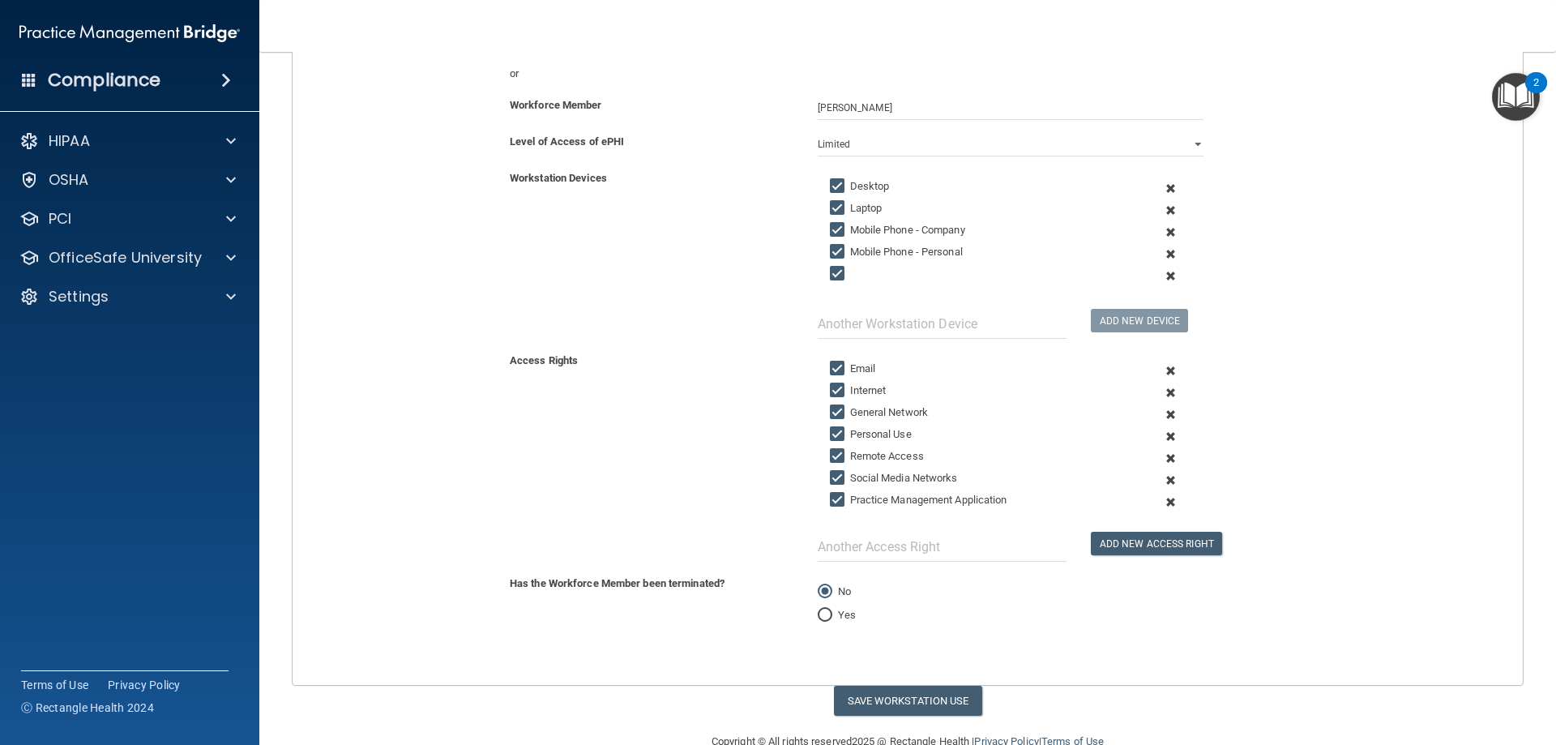
click at [835, 225] on input "Mobile Phone - Company" at bounding box center [839, 230] width 19 height 13
click at [945, 320] on input "text" at bounding box center [942, 324] width 249 height 30
click at [836, 232] on input "Mobile Phone - Company" at bounding box center [839, 230] width 19 height 13
checkbox input "true"
click at [826, 324] on input "text" at bounding box center [942, 324] width 249 height 30
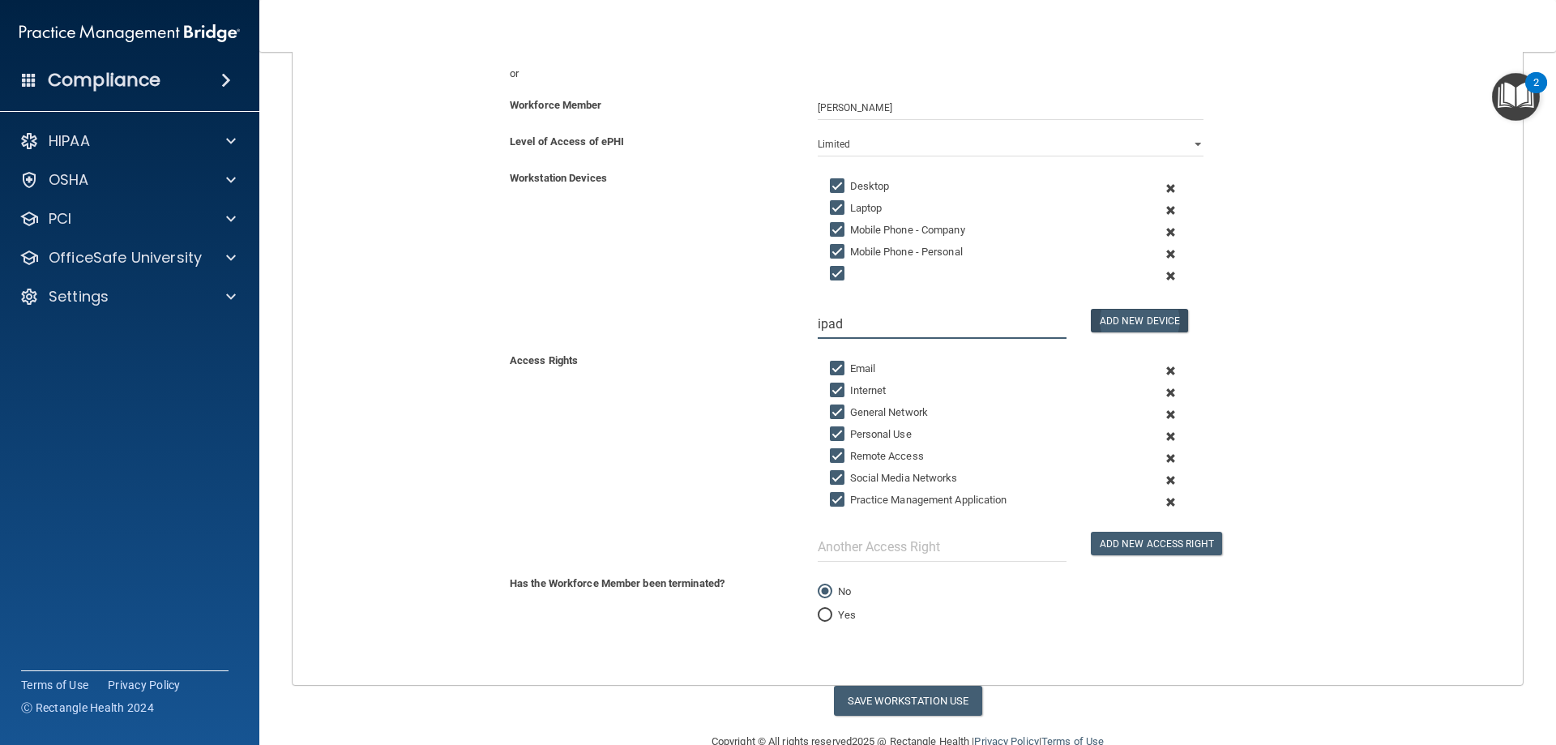
type input "ipad"
click at [1105, 320] on button "Add New Device" at bounding box center [1139, 320] width 97 height 23
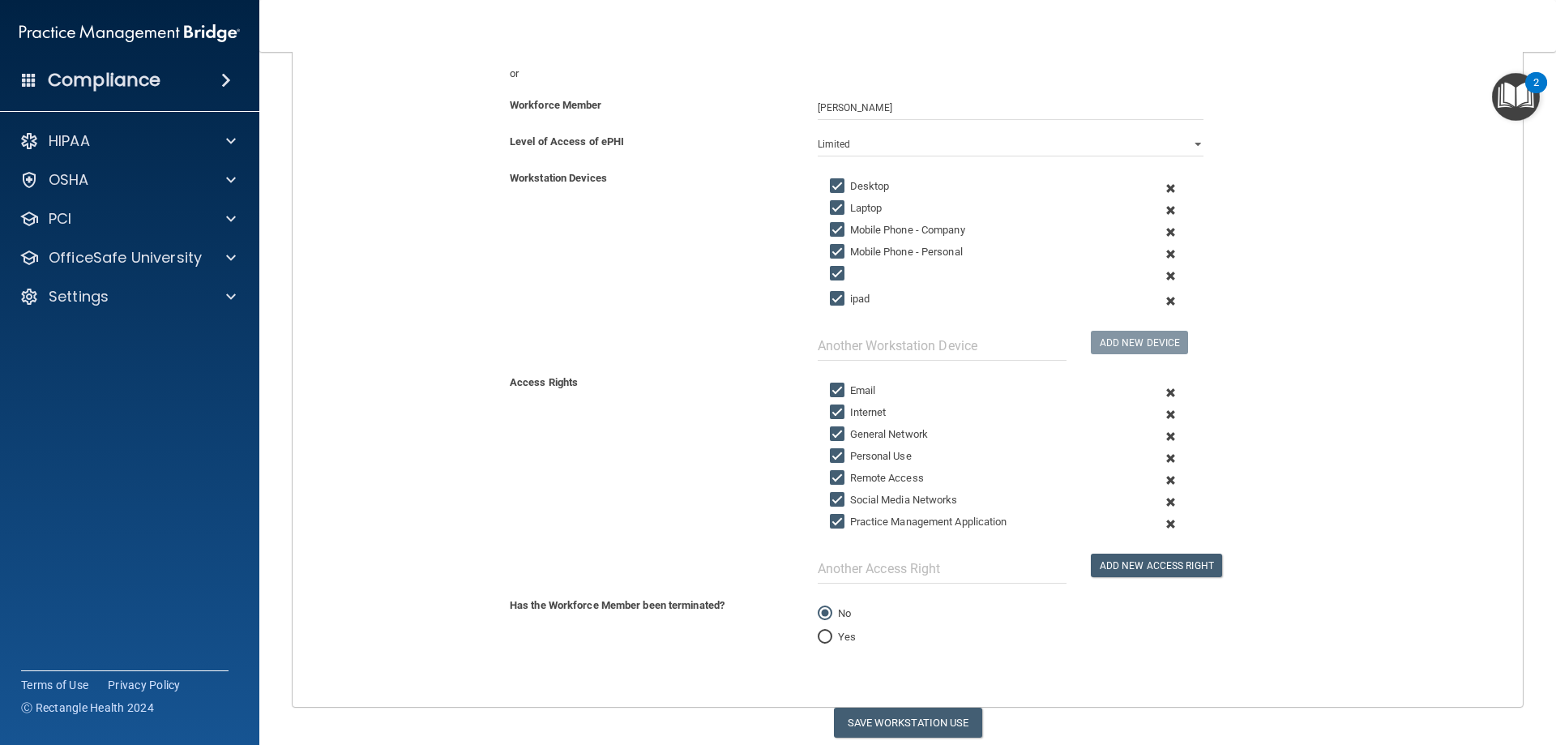
click at [1160, 274] on span at bounding box center [1171, 276] width 40 height 22
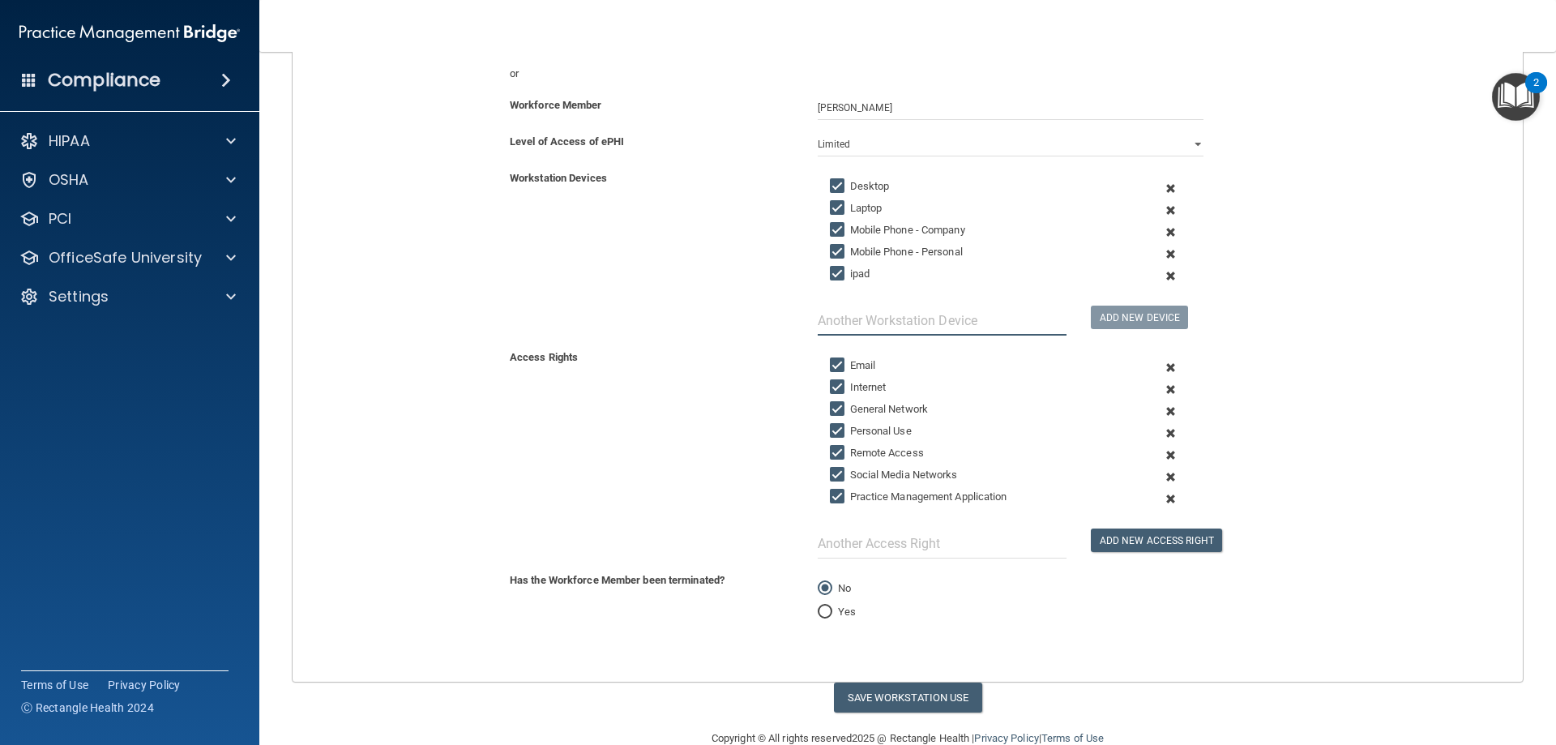
click at [977, 322] on input "text" at bounding box center [942, 320] width 249 height 30
click at [863, 698] on button "Save Workstation Use" at bounding box center [908, 697] width 148 height 30
select select "? string:Full ?"
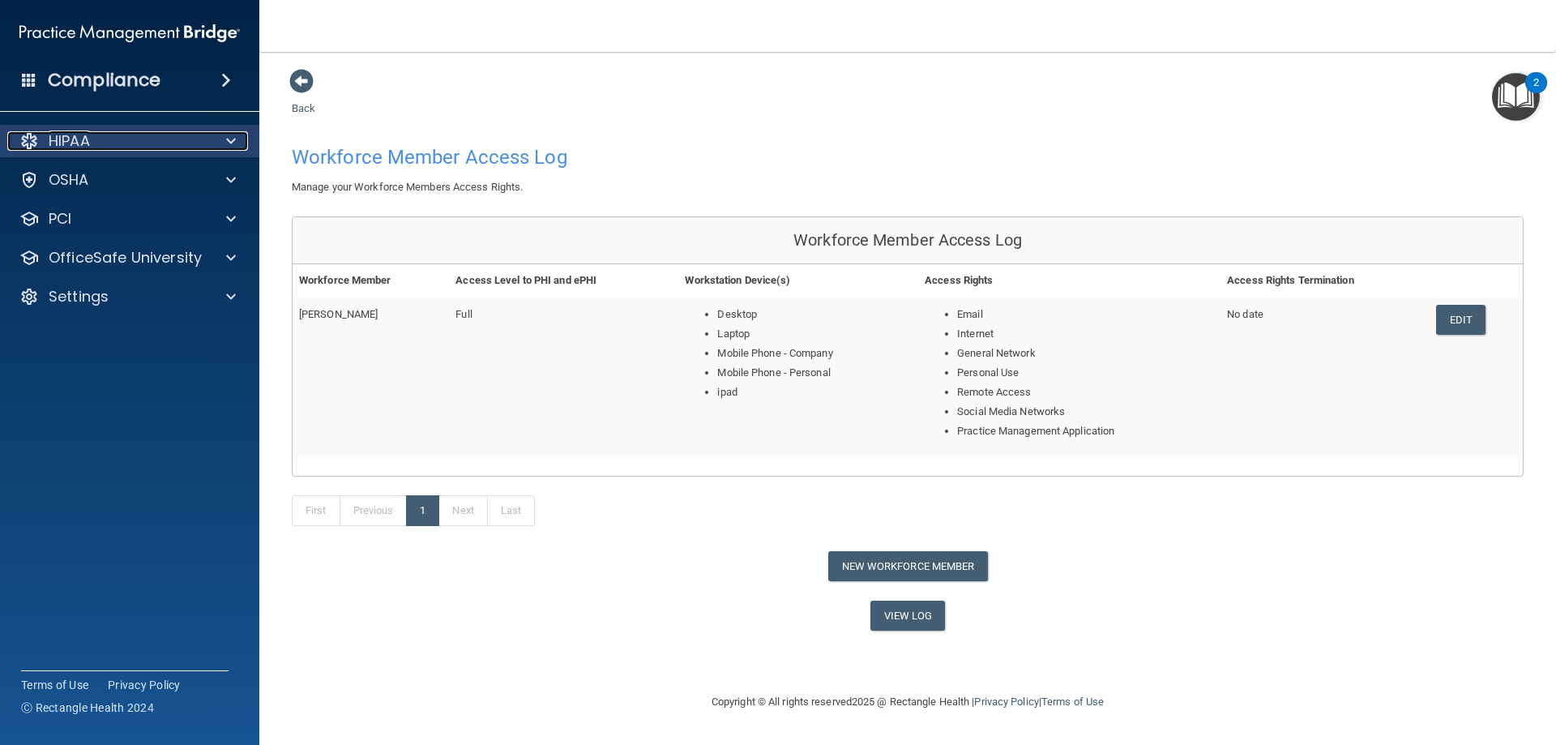
click at [134, 143] on div "HIPAA" at bounding box center [107, 140] width 201 height 19
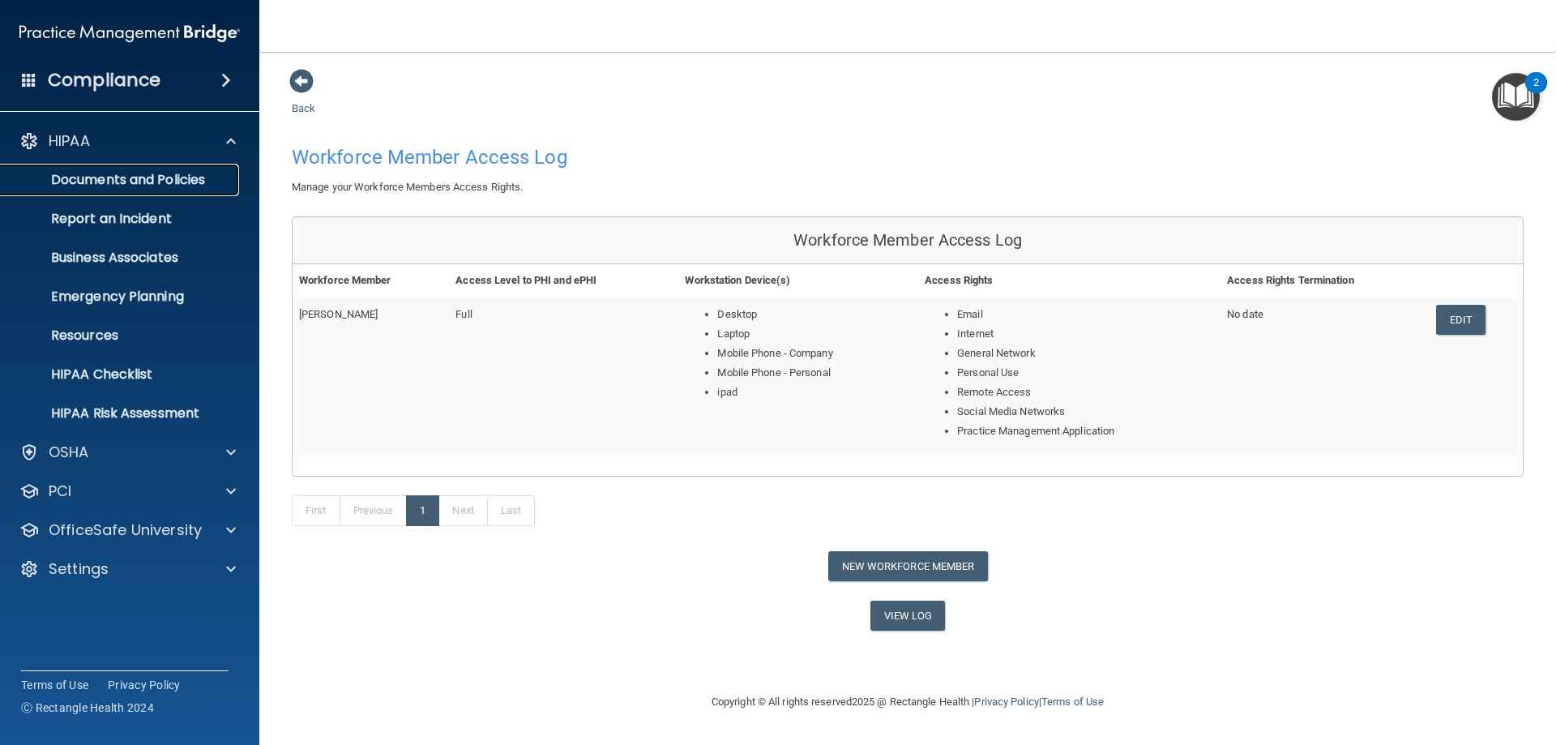
click at [141, 175] on p "Documents and Policies" at bounding box center [121, 180] width 221 height 16
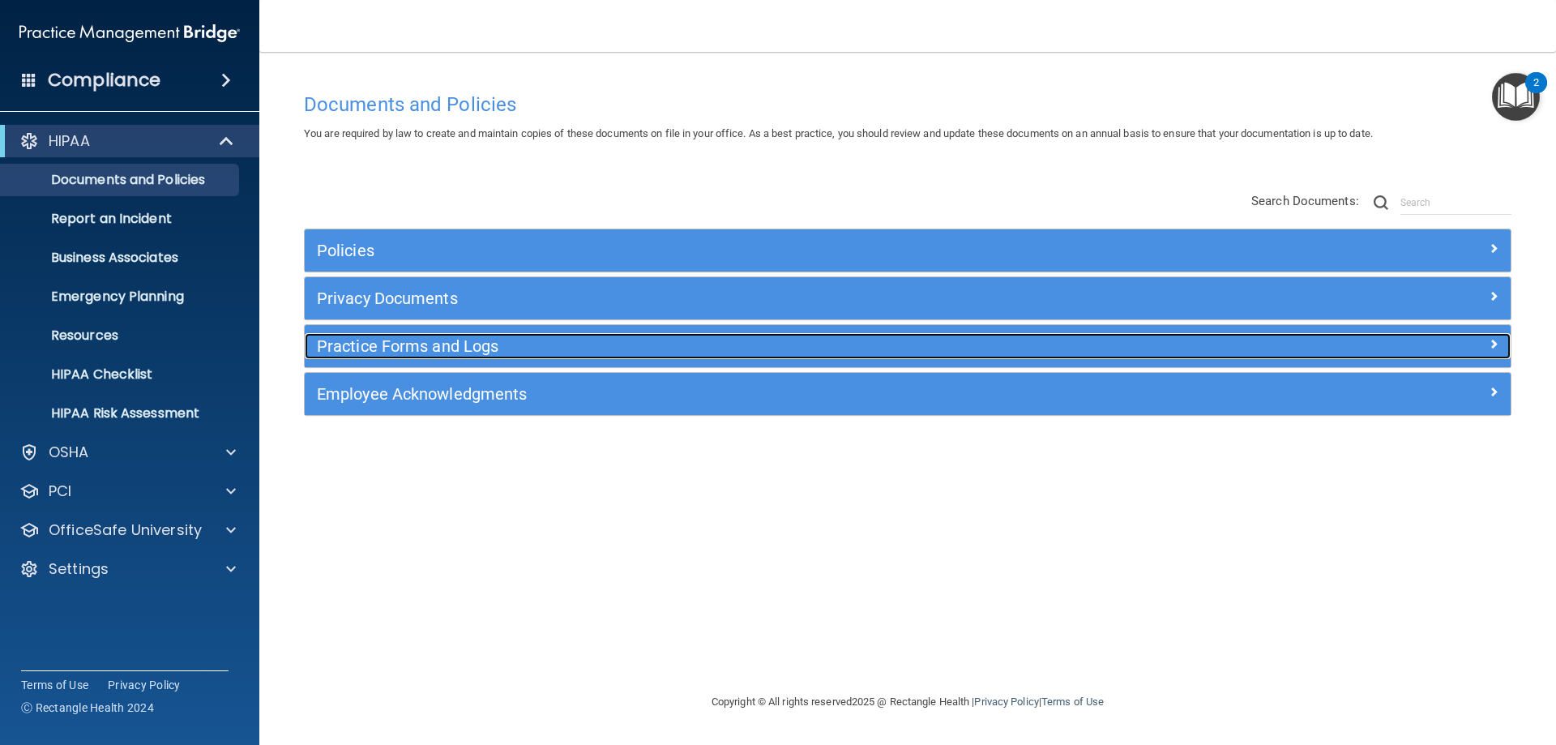
click at [369, 344] on h5 "Practice Forms and Logs" at bounding box center [757, 346] width 880 height 18
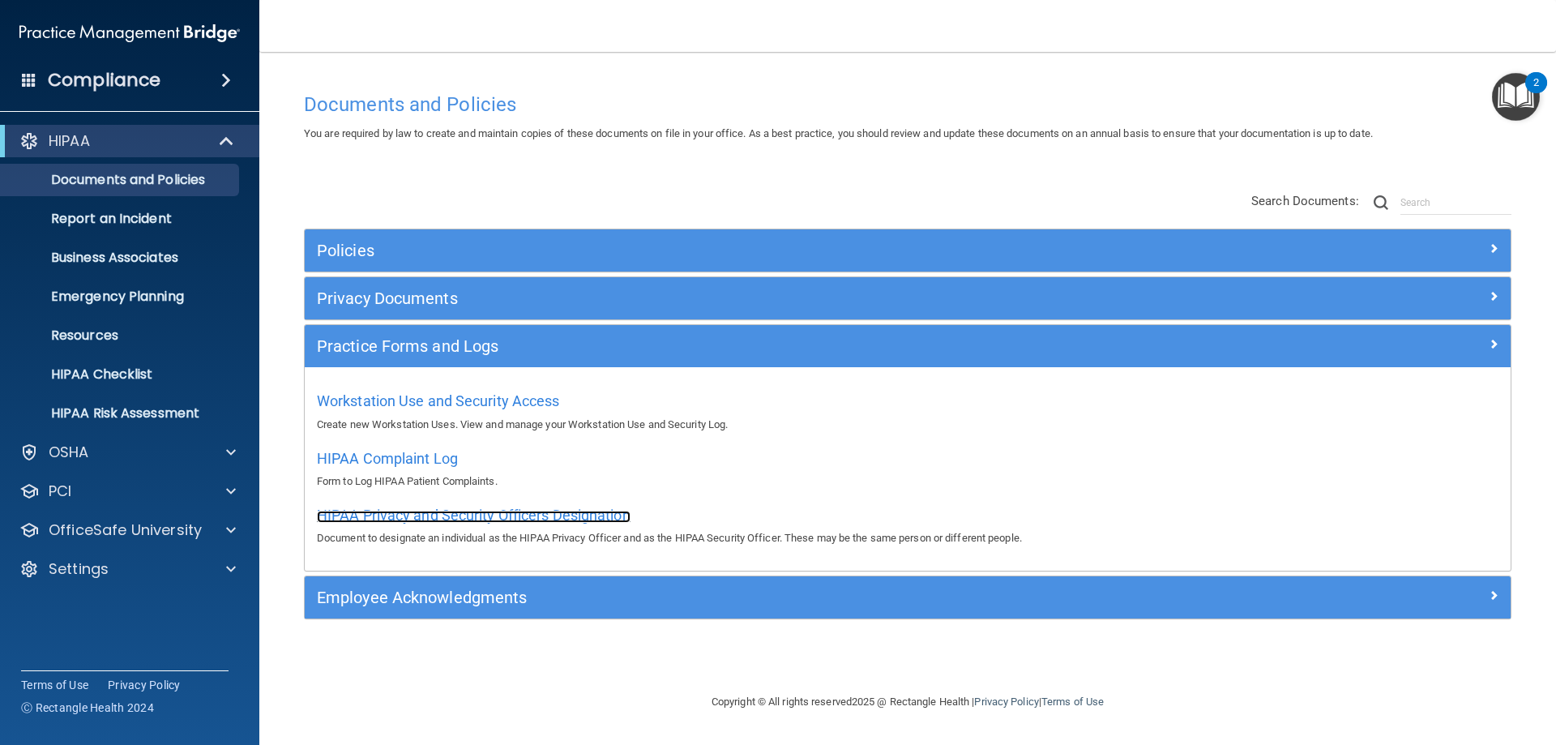
click at [335, 514] on span "HIPAA Privacy and Security Officers Designation" at bounding box center [474, 514] width 314 height 17
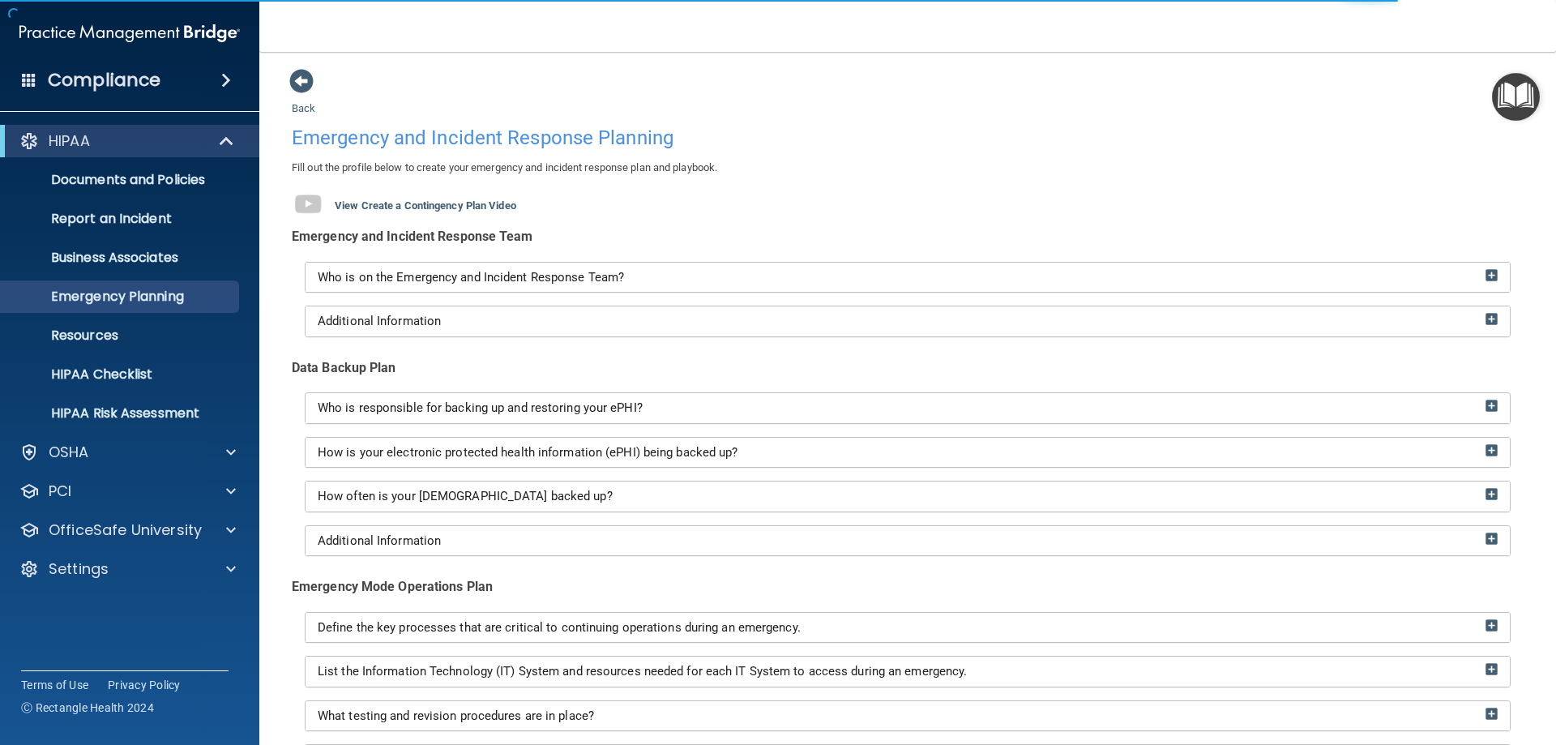
scroll to position [81, 0]
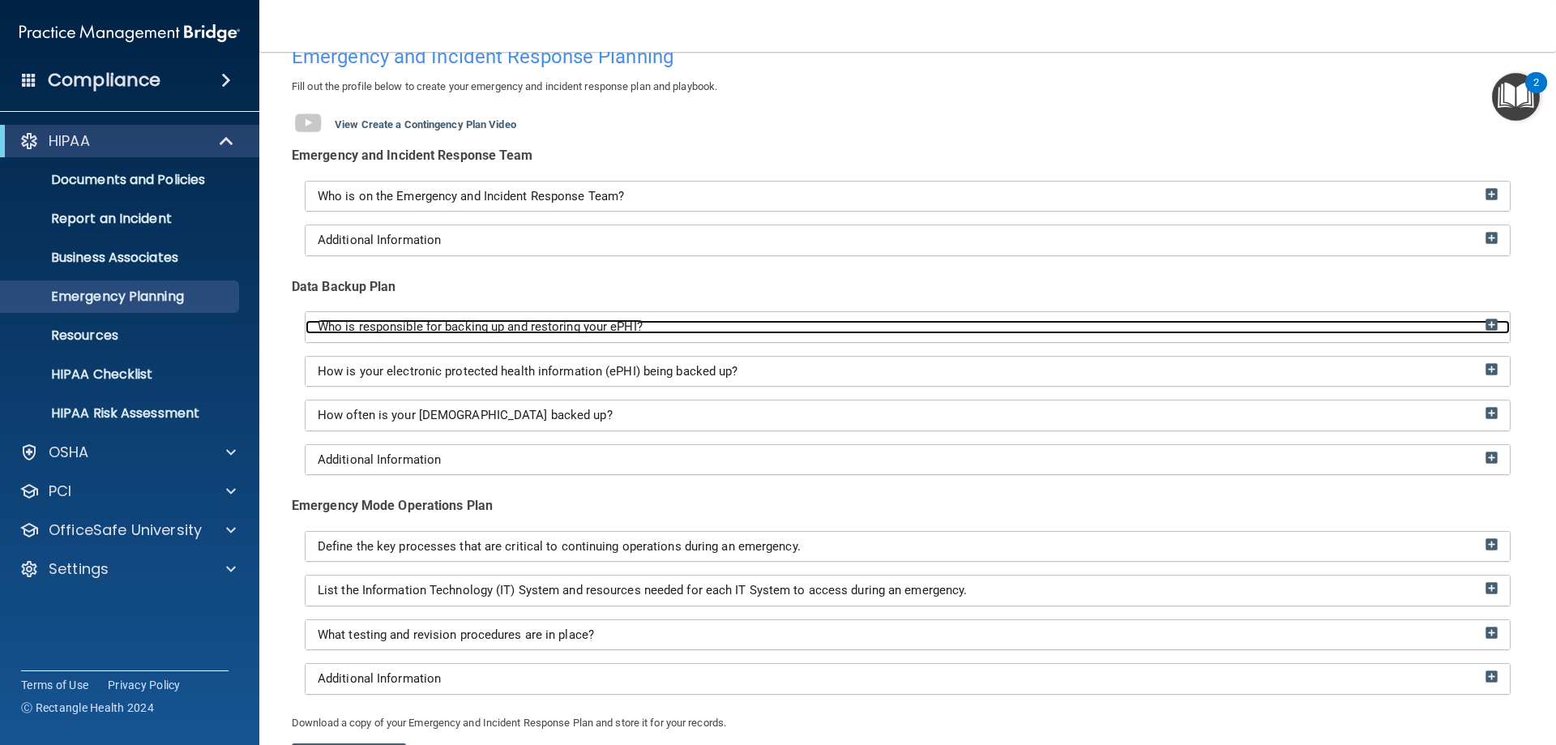
click at [570, 327] on span "Who is responsible for backing up and restoring your ePHI?" at bounding box center [480, 326] width 325 height 15
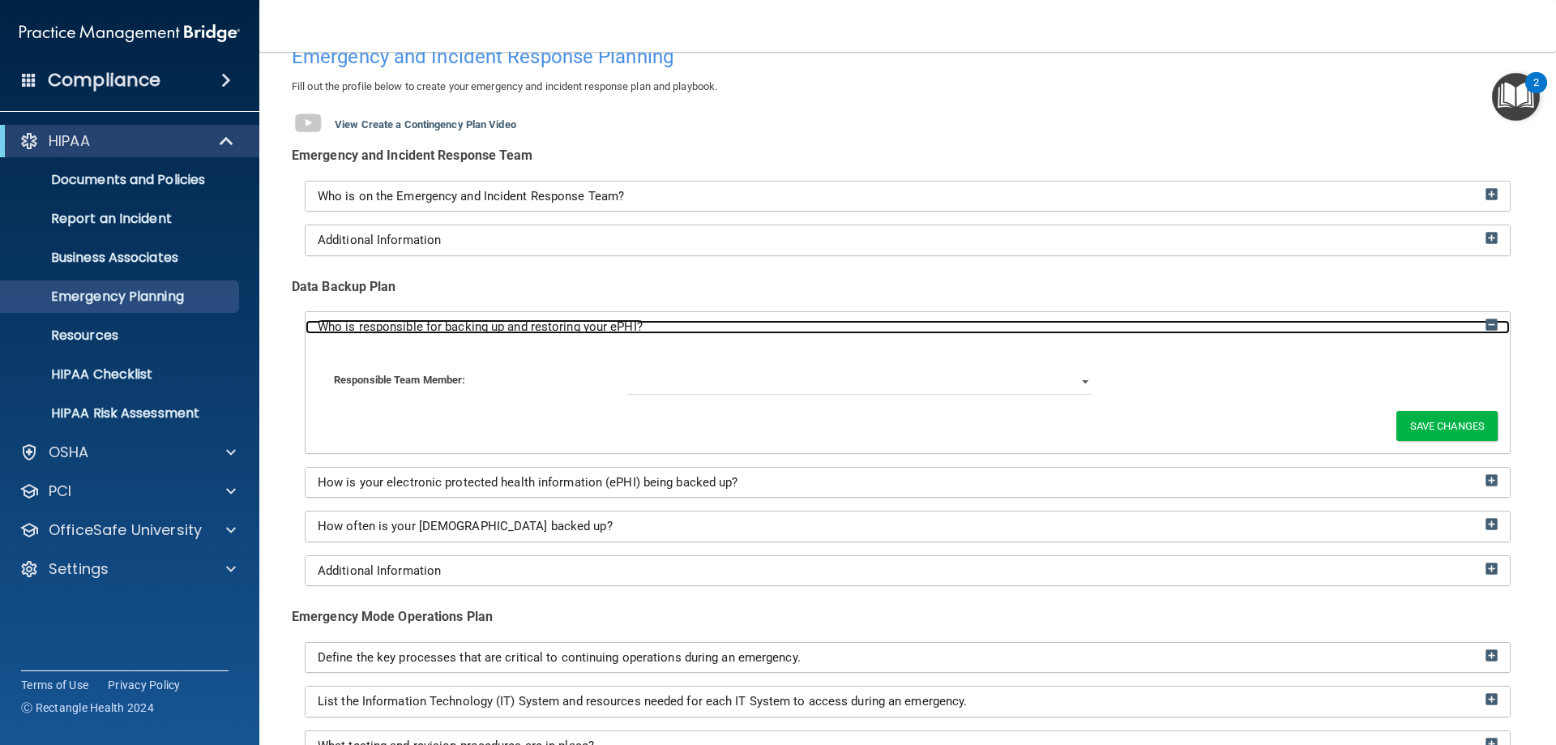
click at [599, 334] on span "Who is responsible for backing up and restoring your ePHI?" at bounding box center [480, 326] width 325 height 15
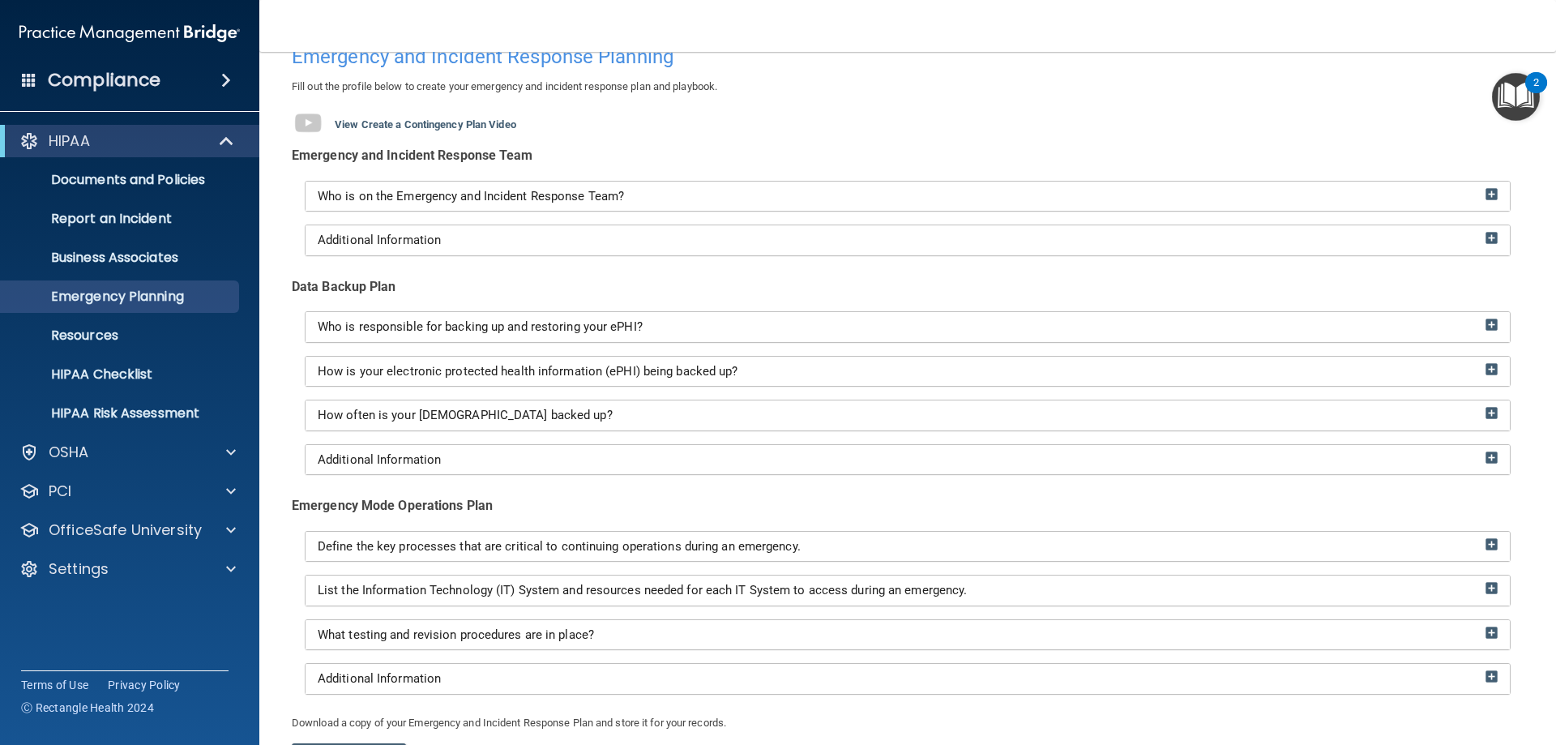
click at [582, 318] on div "Who is responsible for backing up and restoring your ePHI?" at bounding box center [907, 327] width 1204 height 30
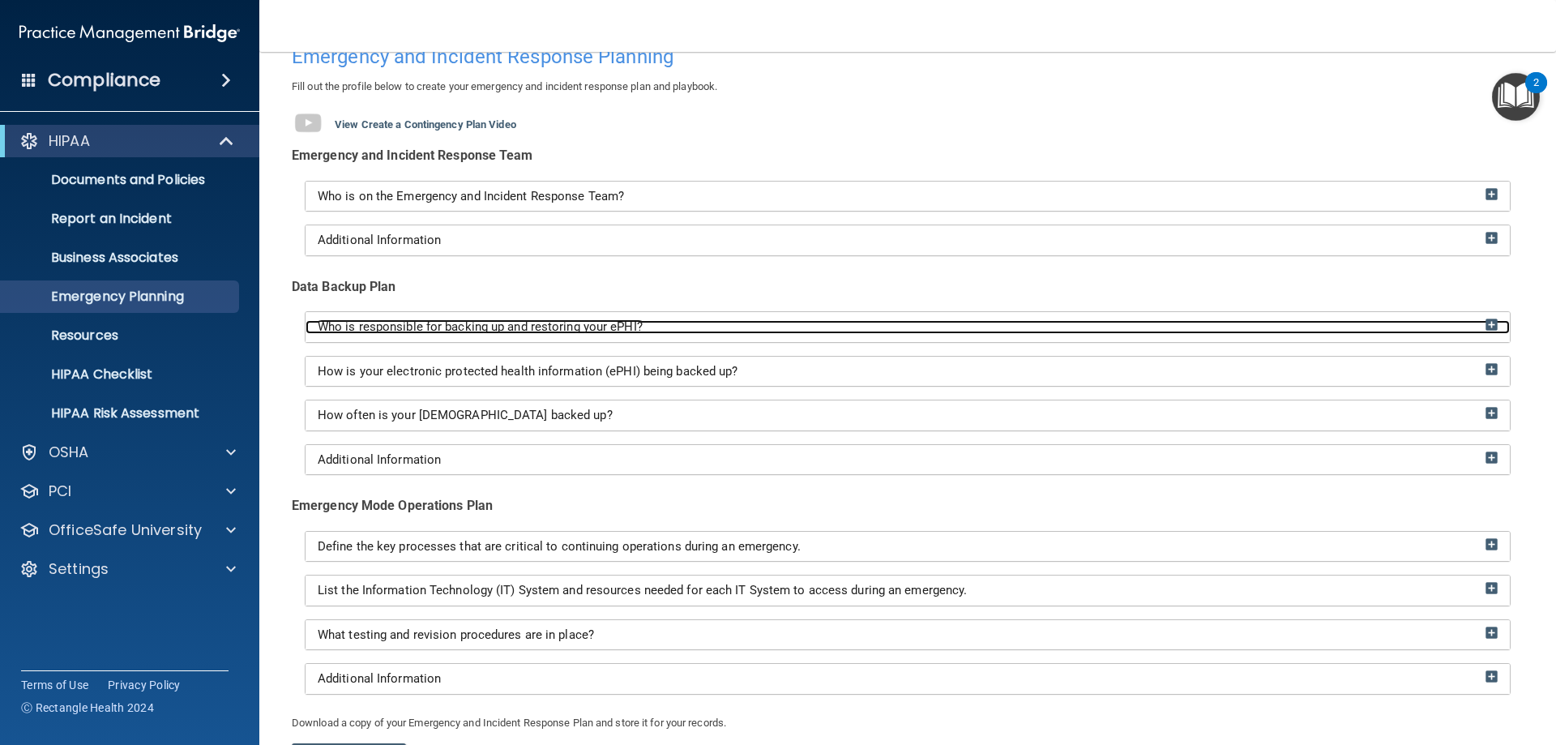
click at [580, 323] on span "Who is responsible for backing up and restoring your ePHI?" at bounding box center [480, 326] width 325 height 15
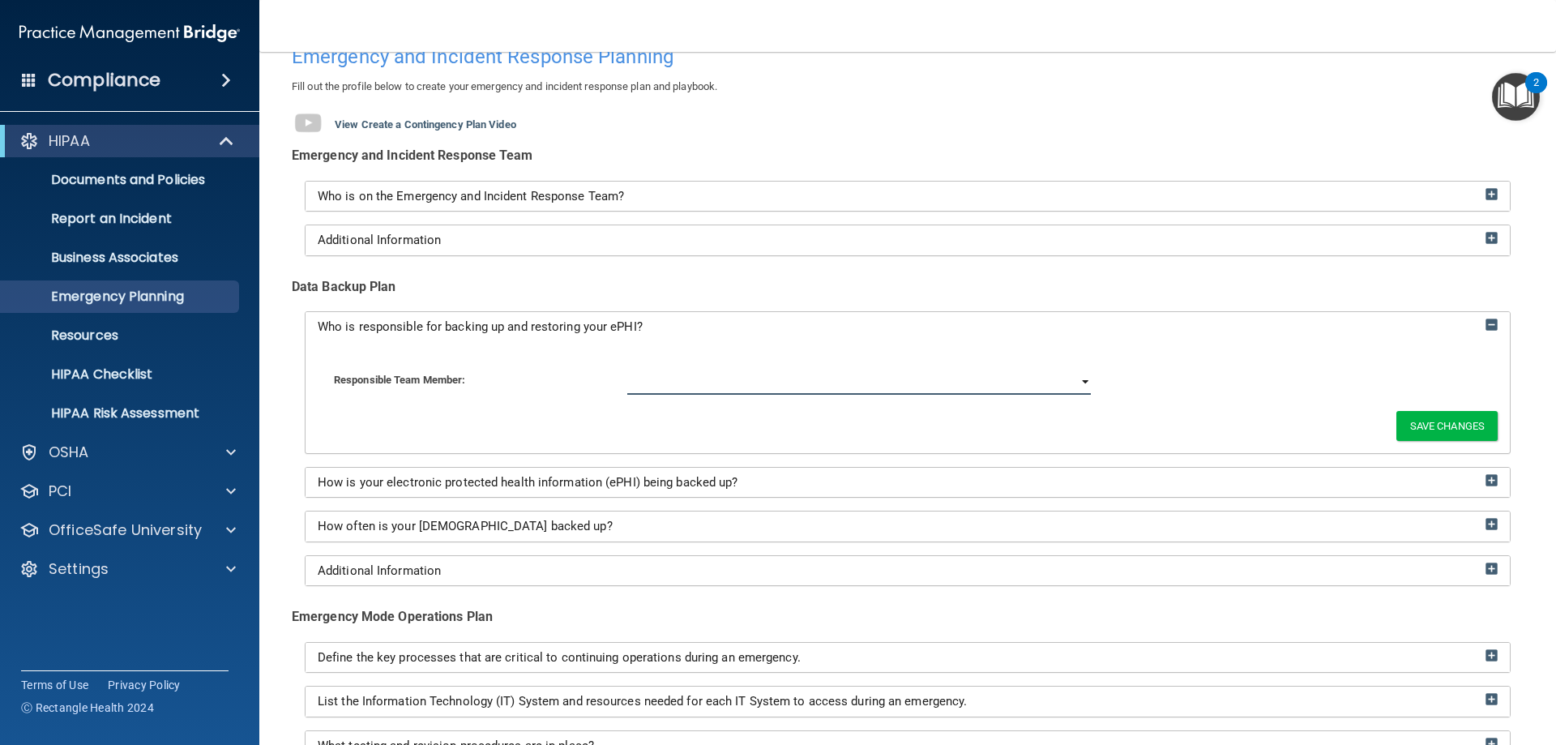
click at [771, 382] on select at bounding box center [859, 382] width 464 height 24
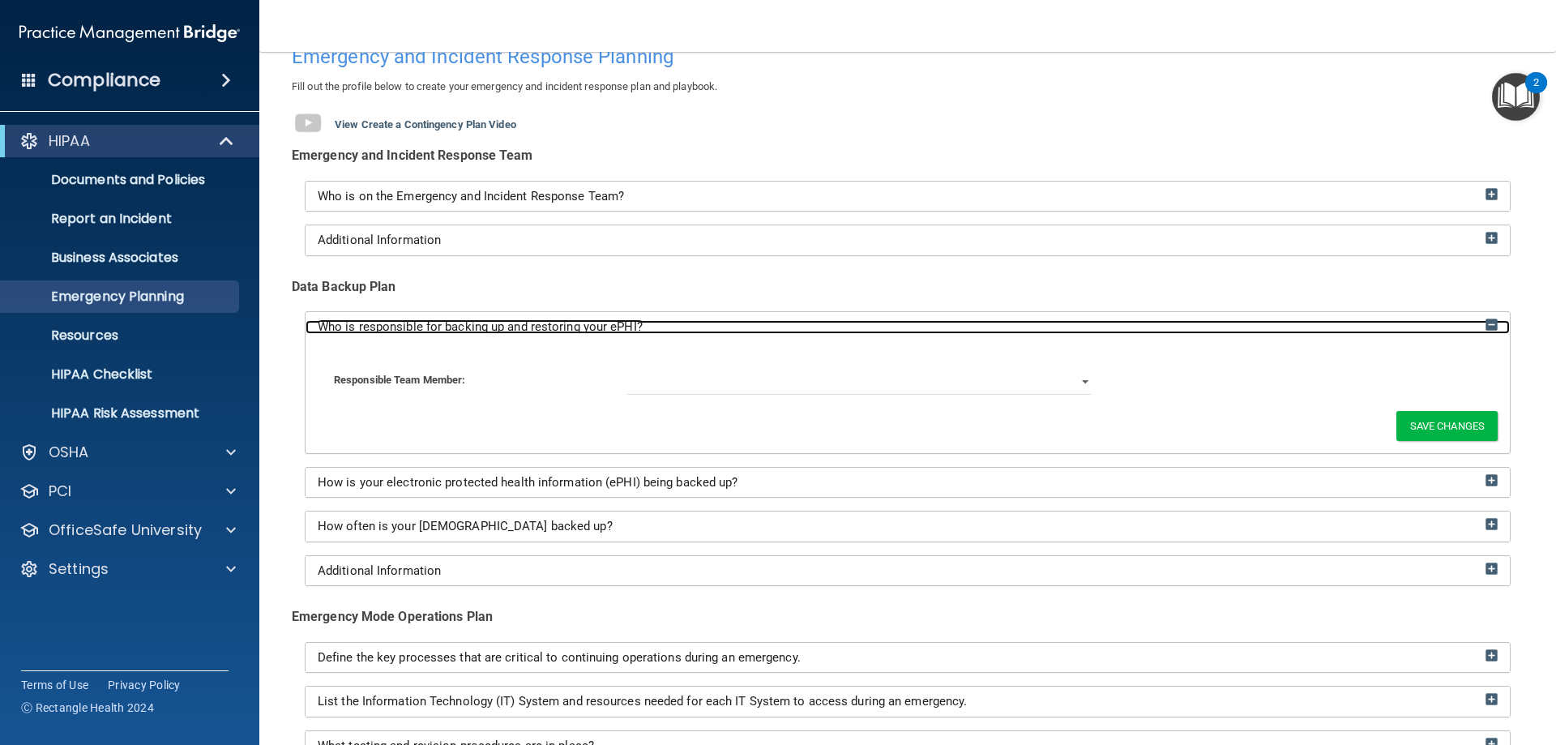
click at [1485, 325] on img at bounding box center [1491, 324] width 12 height 12
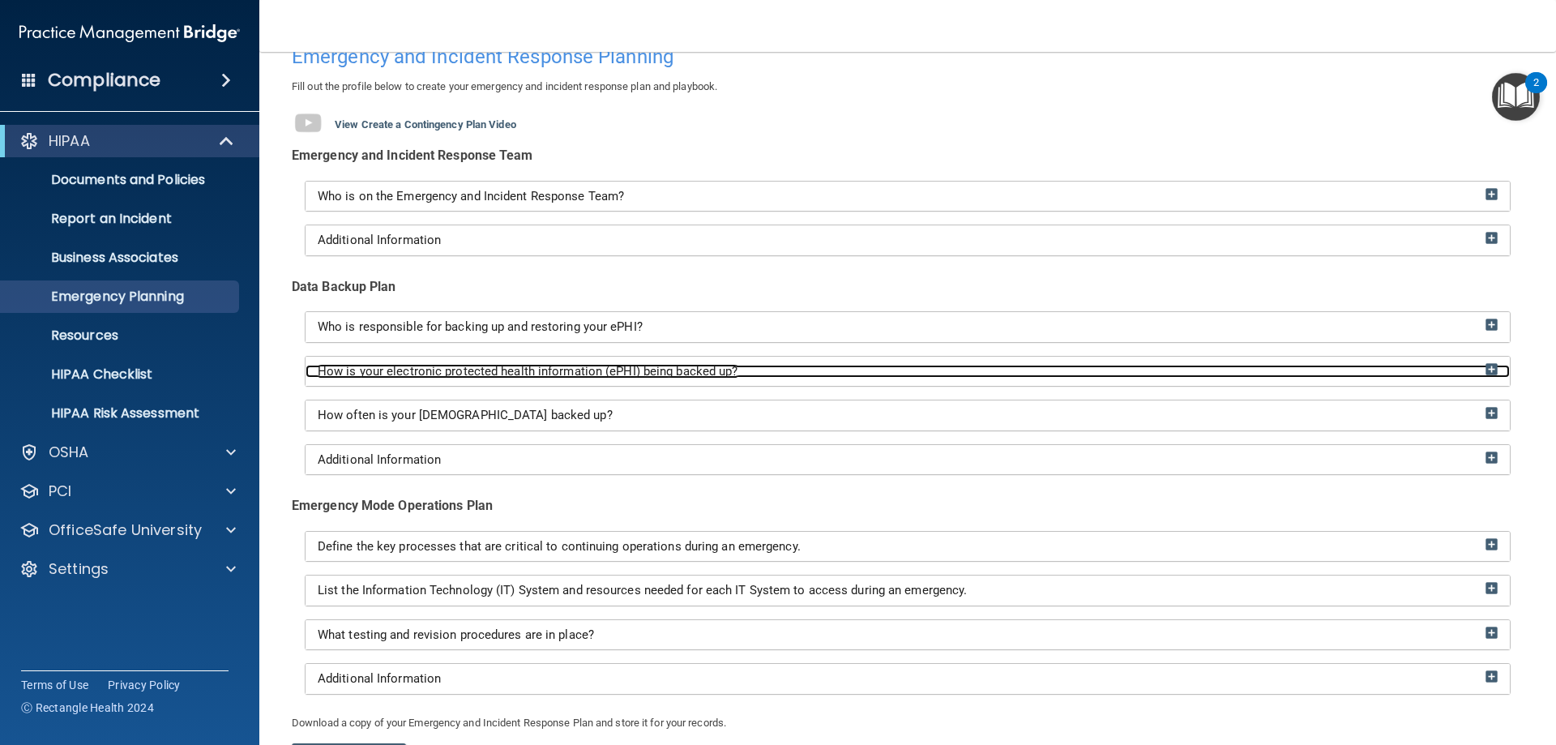
click at [911, 367] on div "How is your electronic protected health information (ePHI) being backed up?" at bounding box center [907, 372] width 1204 height 14
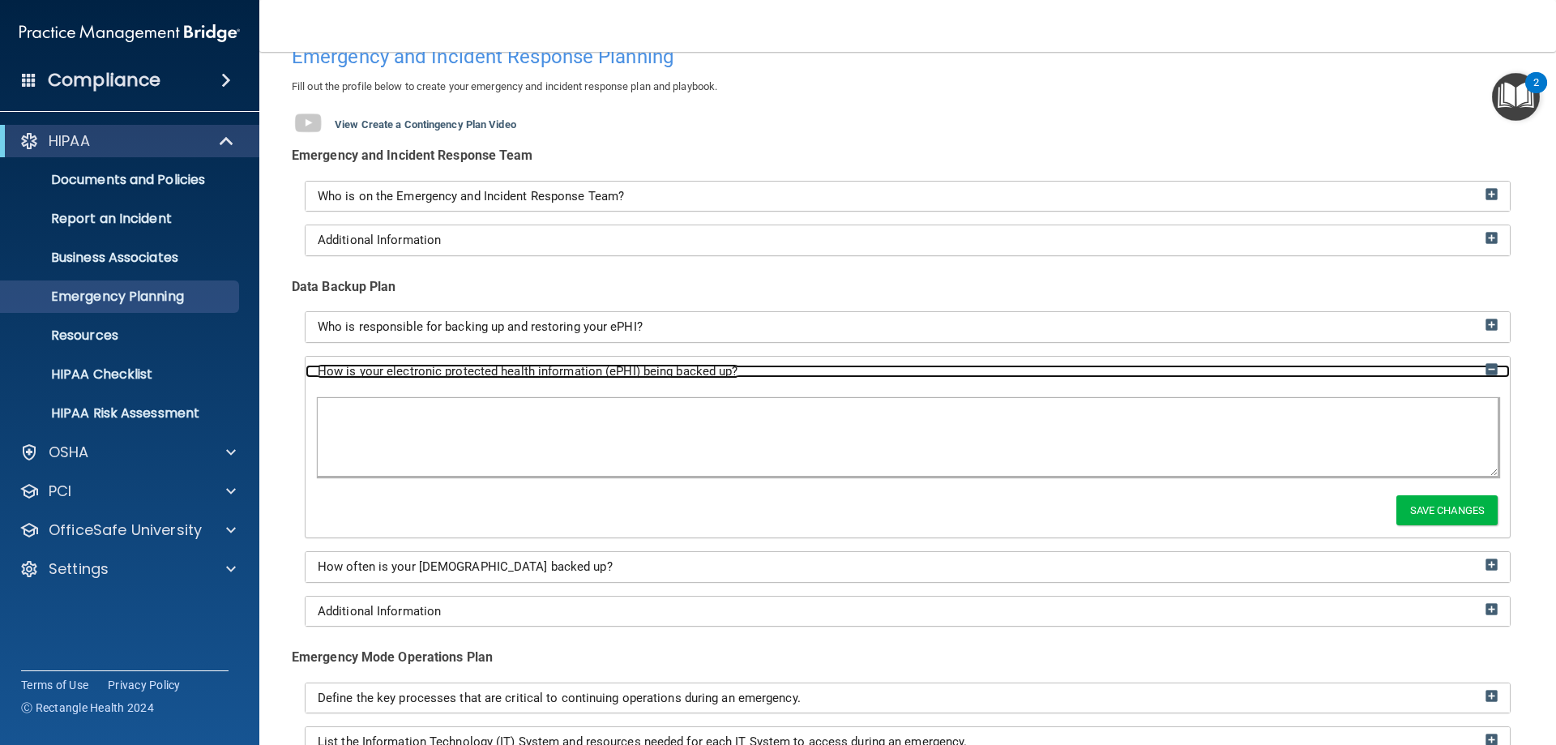
click at [910, 367] on div "How is your electronic protected health information (ePHI) being backed up?" at bounding box center [907, 372] width 1204 height 14
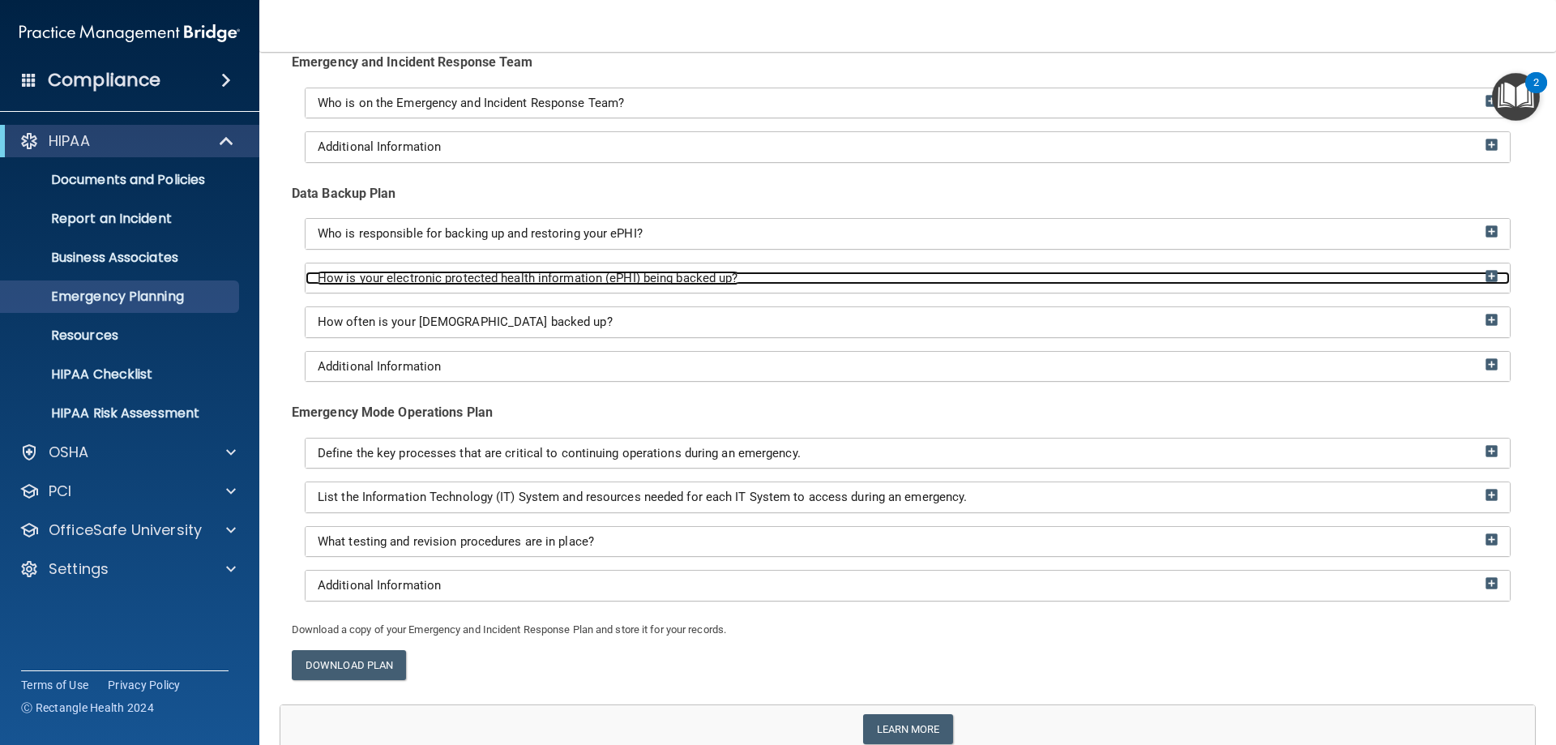
scroll to position [12, 0]
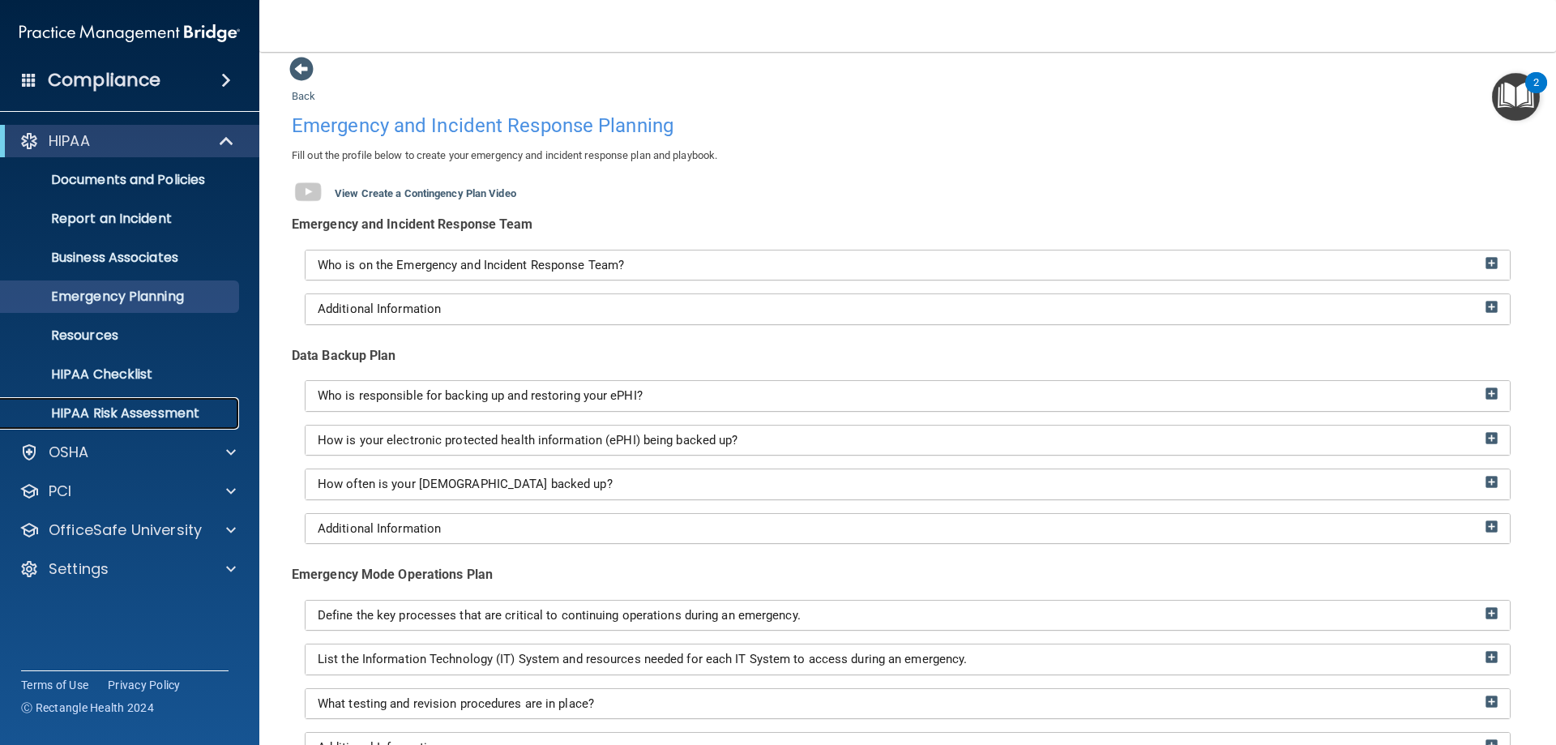
click at [155, 410] on p "HIPAA Risk Assessment" at bounding box center [121, 413] width 221 height 16
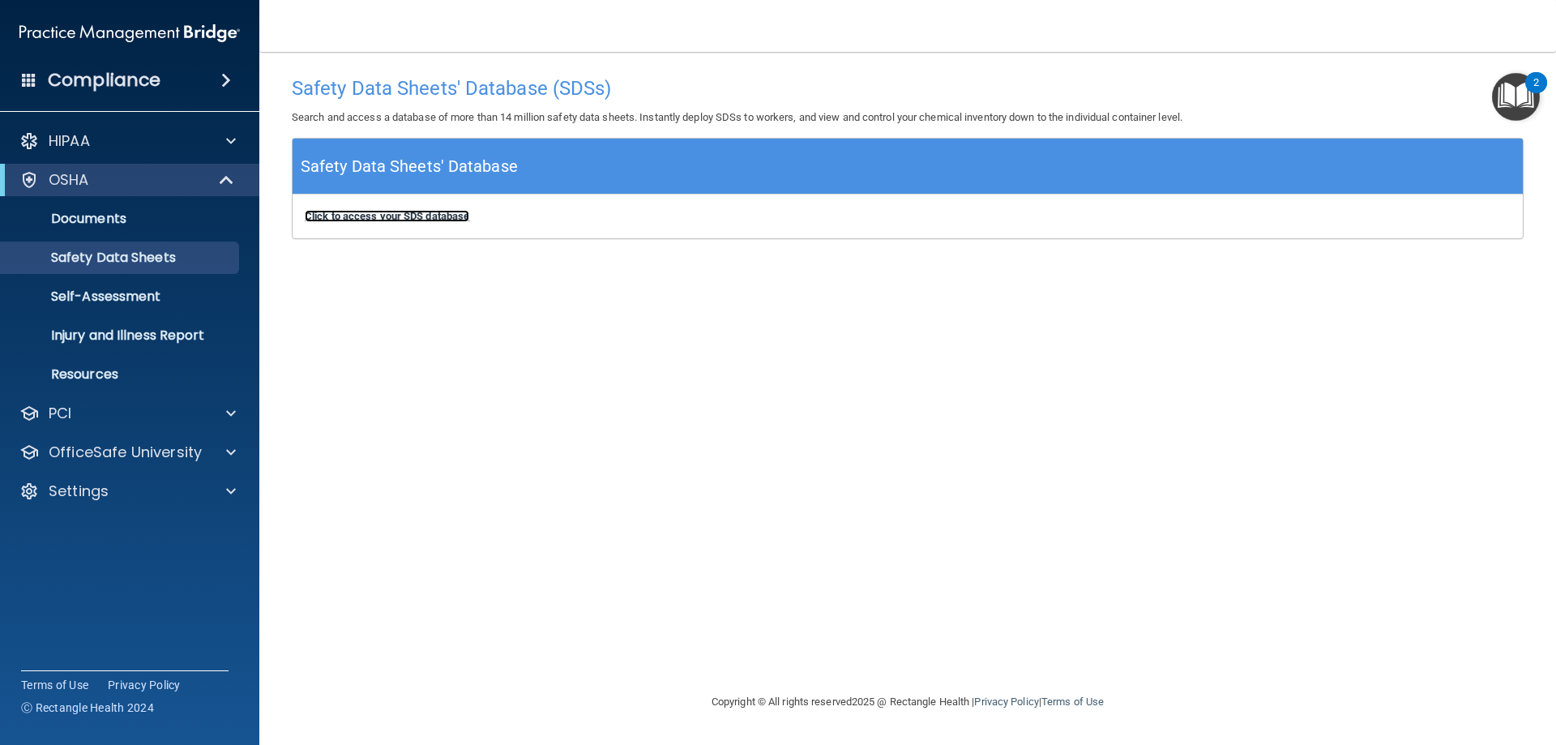
click at [412, 215] on b "Click to access your SDS database" at bounding box center [387, 216] width 164 height 12
click at [163, 304] on link "Self-Assessment" at bounding box center [111, 296] width 255 height 32
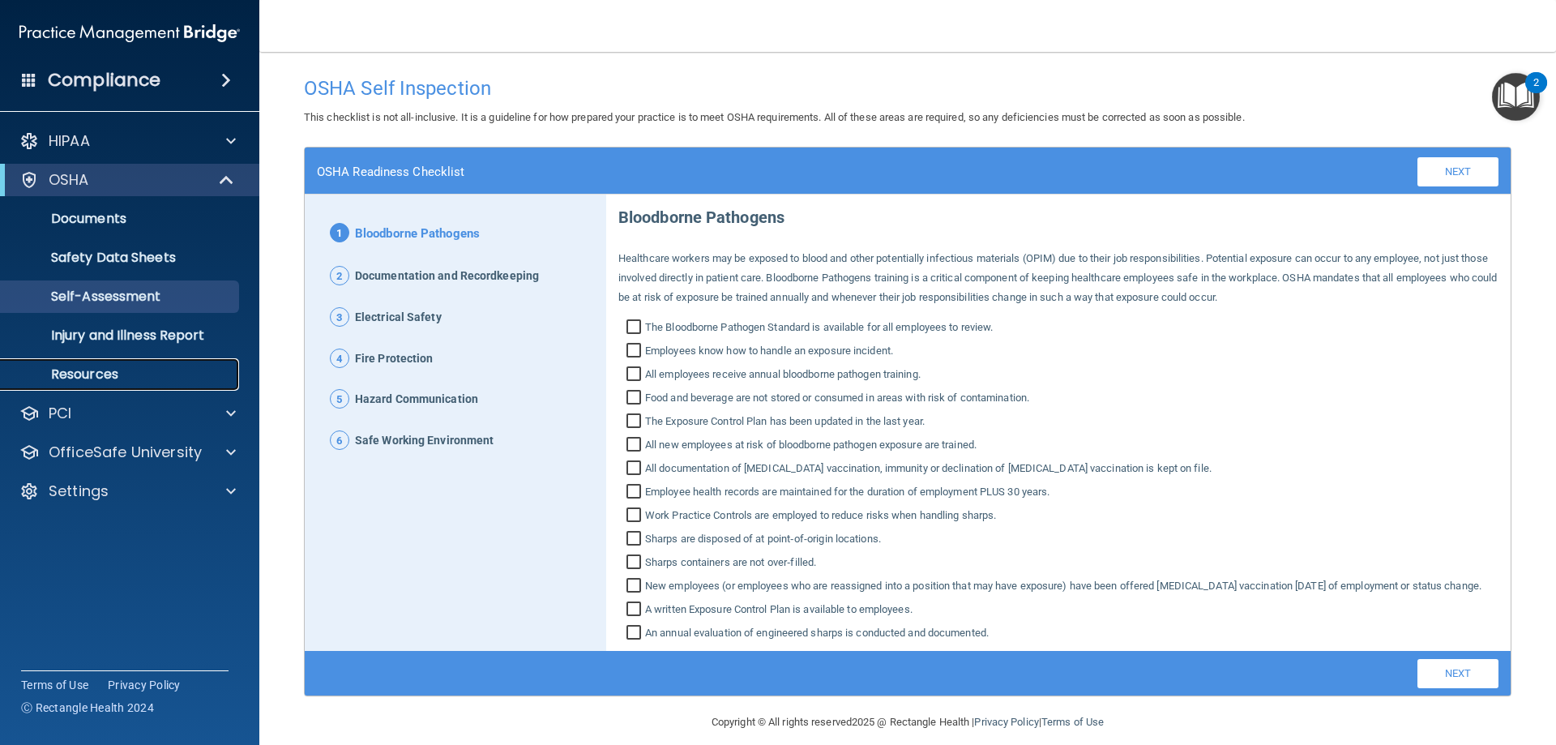
click at [147, 374] on p "Resources" at bounding box center [121, 374] width 221 height 16
